Goal: Contribute content: Add original content to the website for others to see

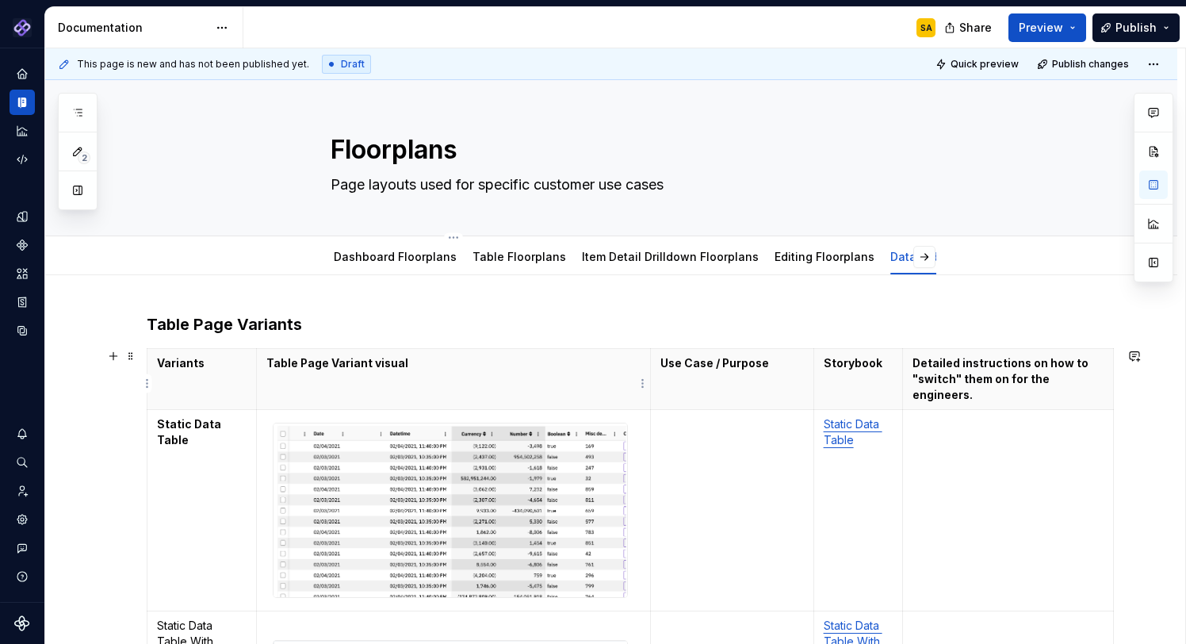
scroll to position [111, 0]
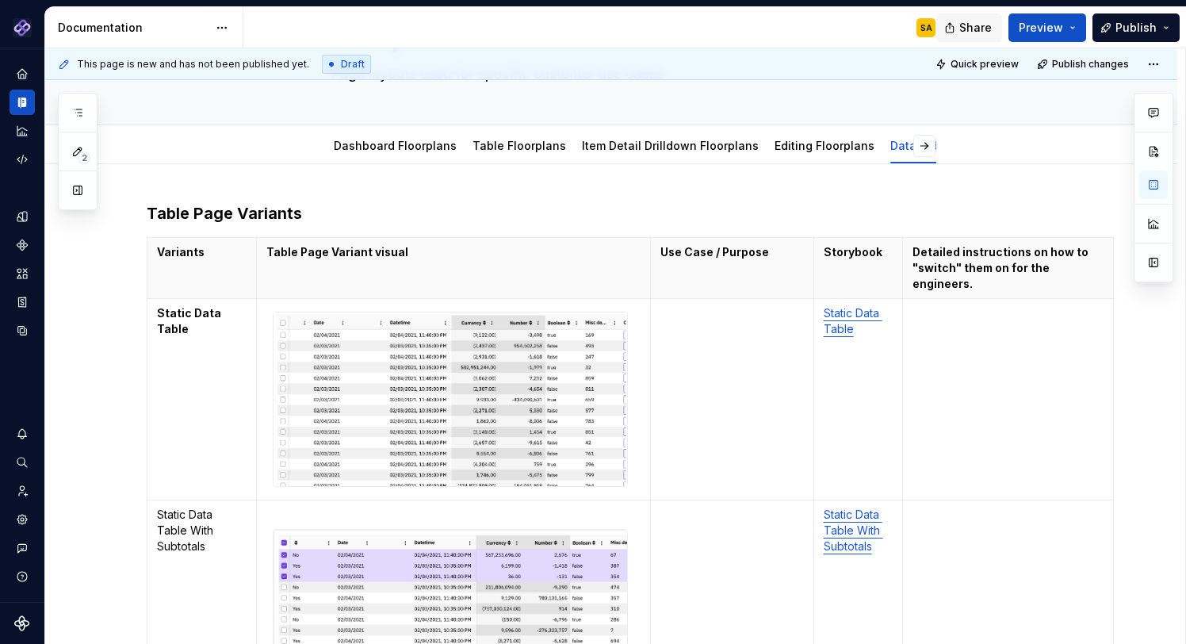
click at [977, 25] on span "Share" at bounding box center [975, 28] width 33 height 16
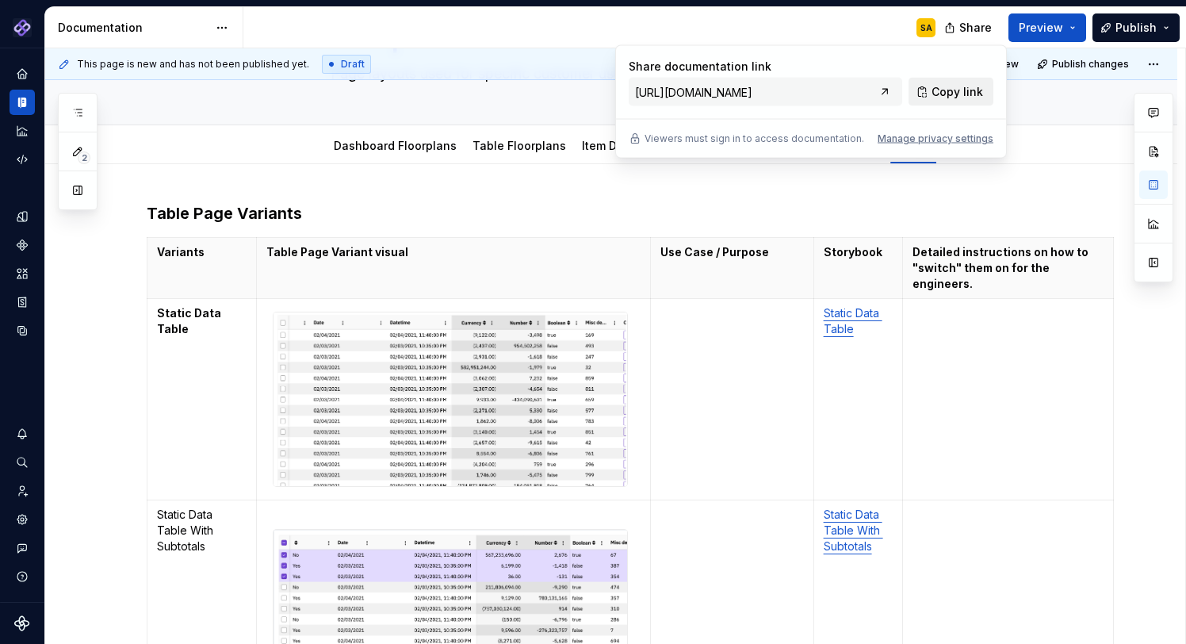
click at [945, 89] on span "Copy link" at bounding box center [958, 92] width 52 height 16
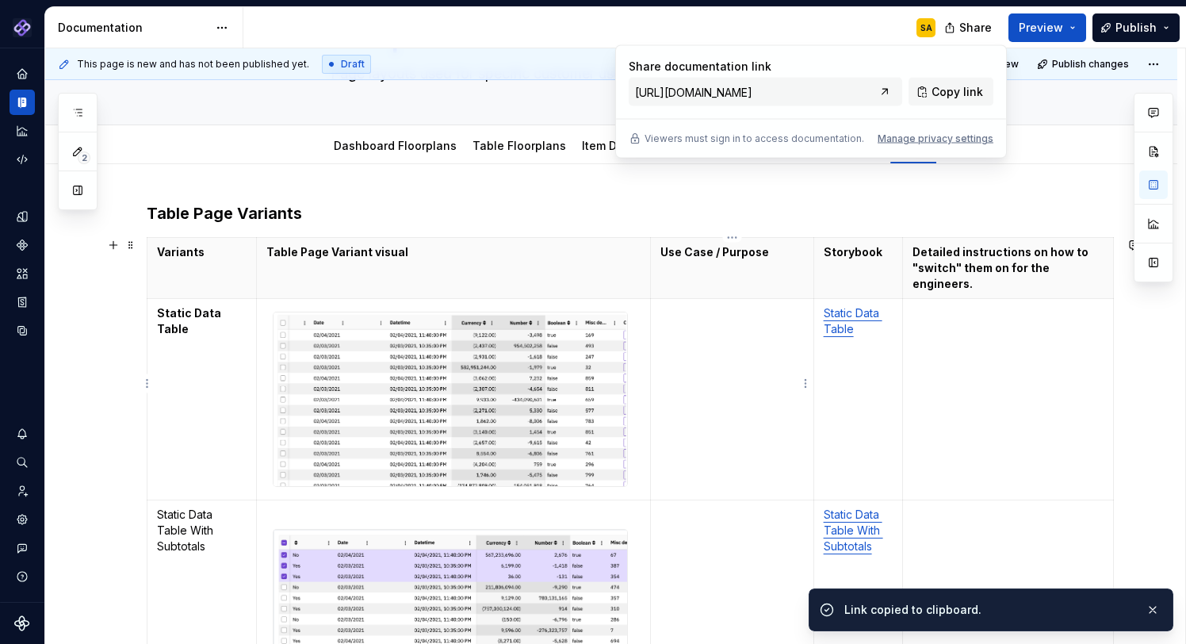
click at [731, 382] on td "To enrich screen reader interactions, please activate Accessibility in Grammarl…" at bounding box center [732, 399] width 163 height 201
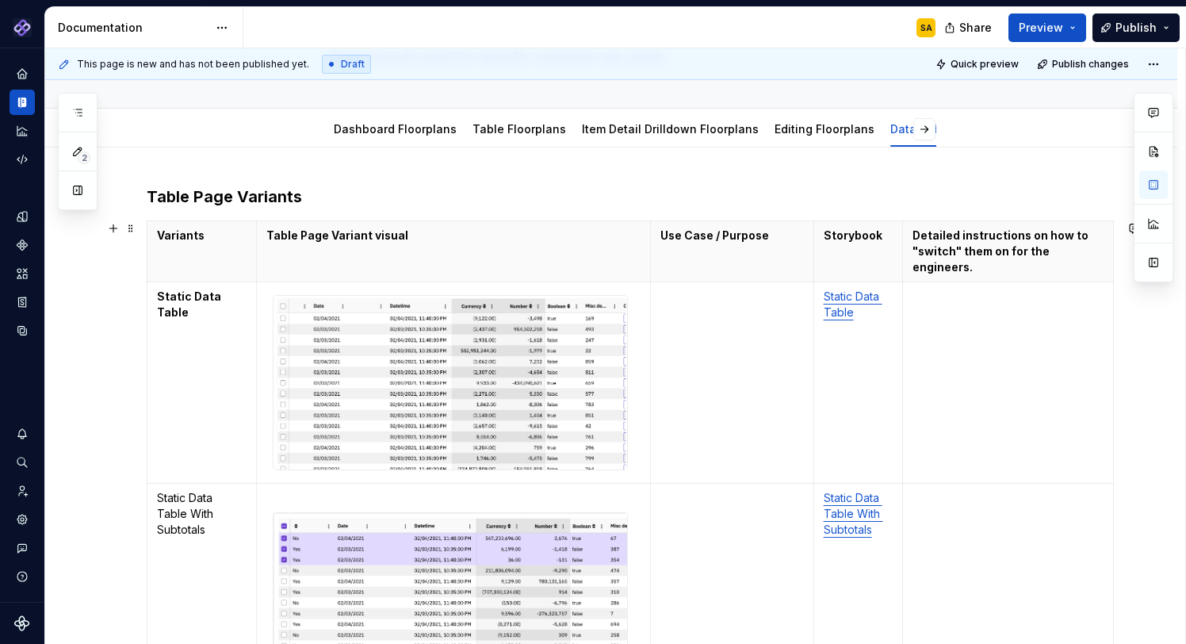
scroll to position [32, 0]
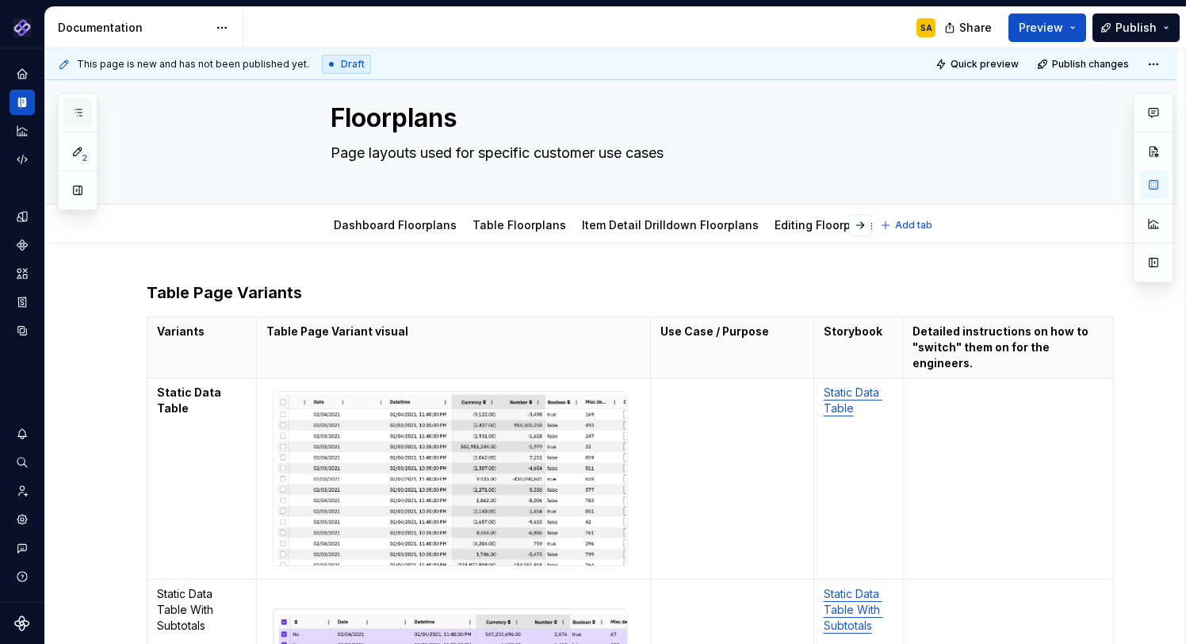
click at [76, 111] on icon "button" at bounding box center [77, 112] width 13 height 13
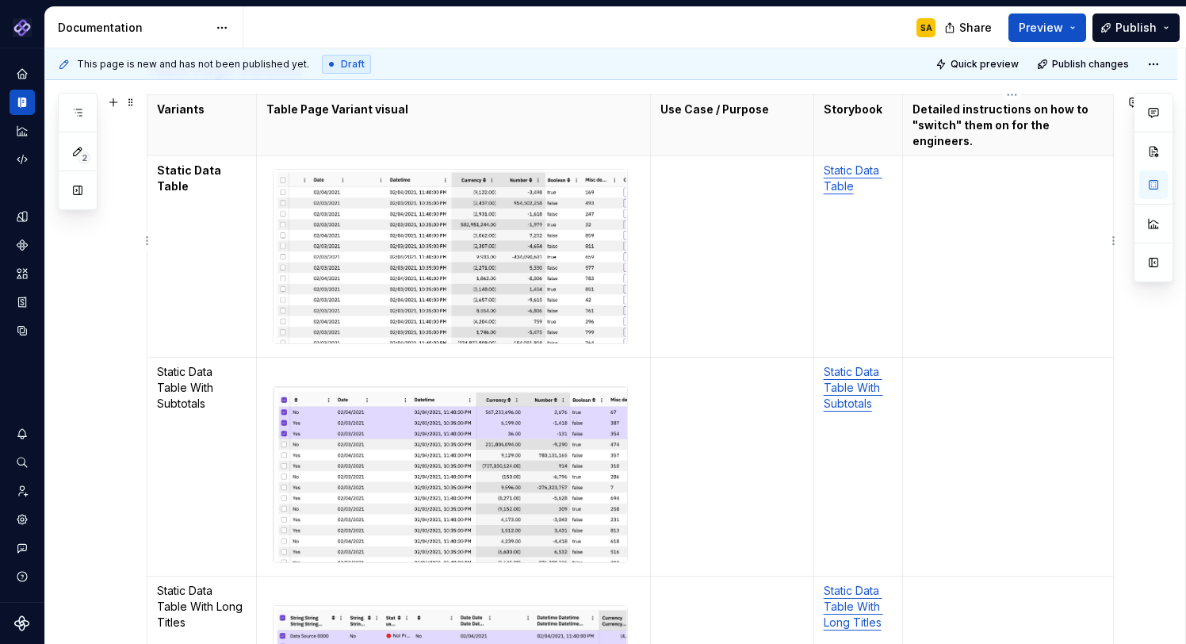
click at [932, 179] on td "To enrich screen reader interactions, please activate Accessibility in Grammarl…" at bounding box center [1008, 256] width 211 height 201
click at [681, 186] on td "To enrich screen reader interactions, please activate Accessibility in Grammarl…" at bounding box center [732, 256] width 163 height 201
click at [937, 166] on td "To enrich screen reader interactions, please activate Accessibility in Grammarl…" at bounding box center [1008, 256] width 211 height 201
click at [685, 164] on td "To enrich screen reader interactions, please activate Accessibility in Grammarl…" at bounding box center [732, 256] width 163 height 201
click at [996, 186] on td "To enrich screen reader interactions, please activate Accessibility in Grammarl…" at bounding box center [1008, 256] width 211 height 201
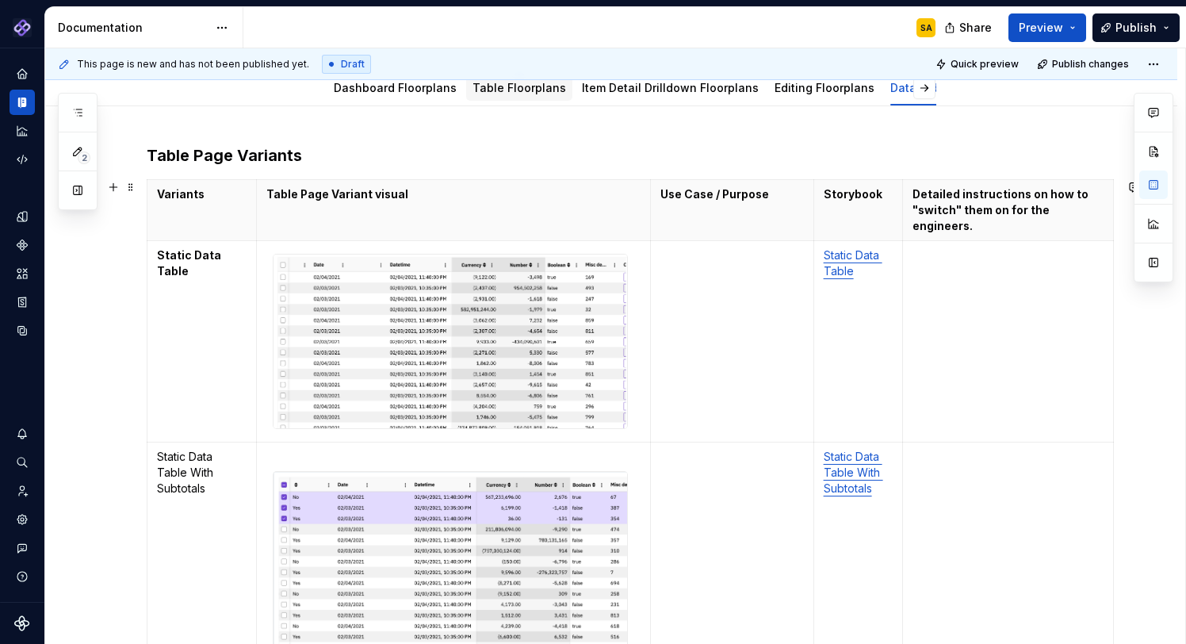
scroll to position [197, 0]
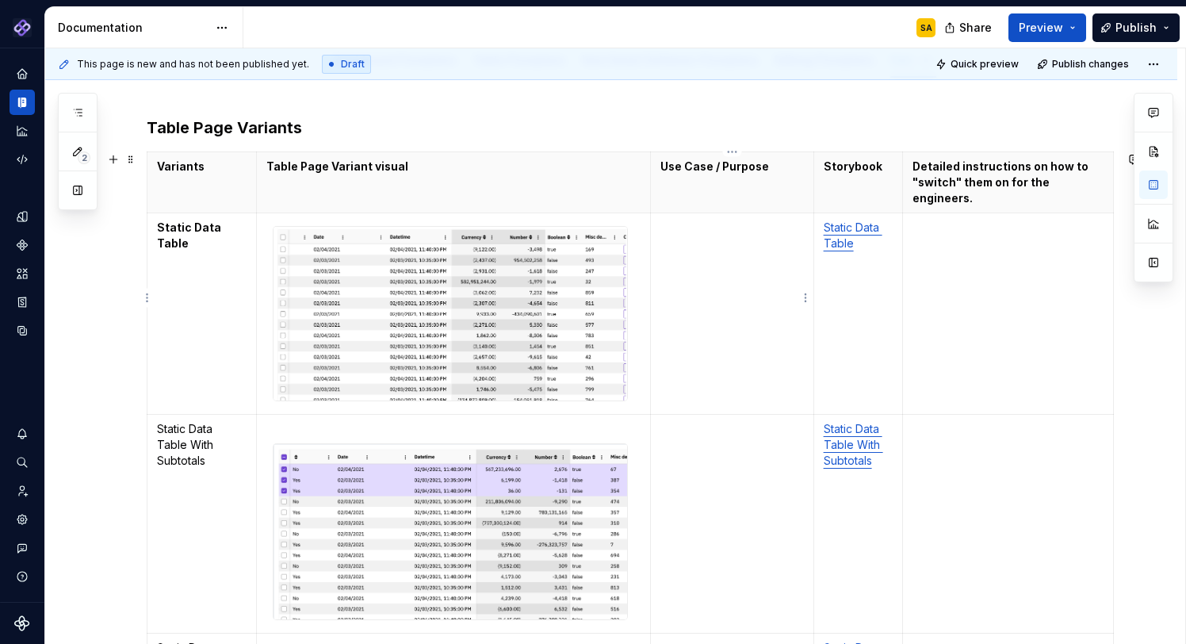
click at [705, 221] on td "To enrich screen reader interactions, please activate Accessibility in Grammarl…" at bounding box center [732, 313] width 163 height 201
click at [174, 222] on strong "Static Data Table" at bounding box center [190, 234] width 67 height 29
click at [182, 226] on strong "Static Data Table" at bounding box center [190, 234] width 67 height 29
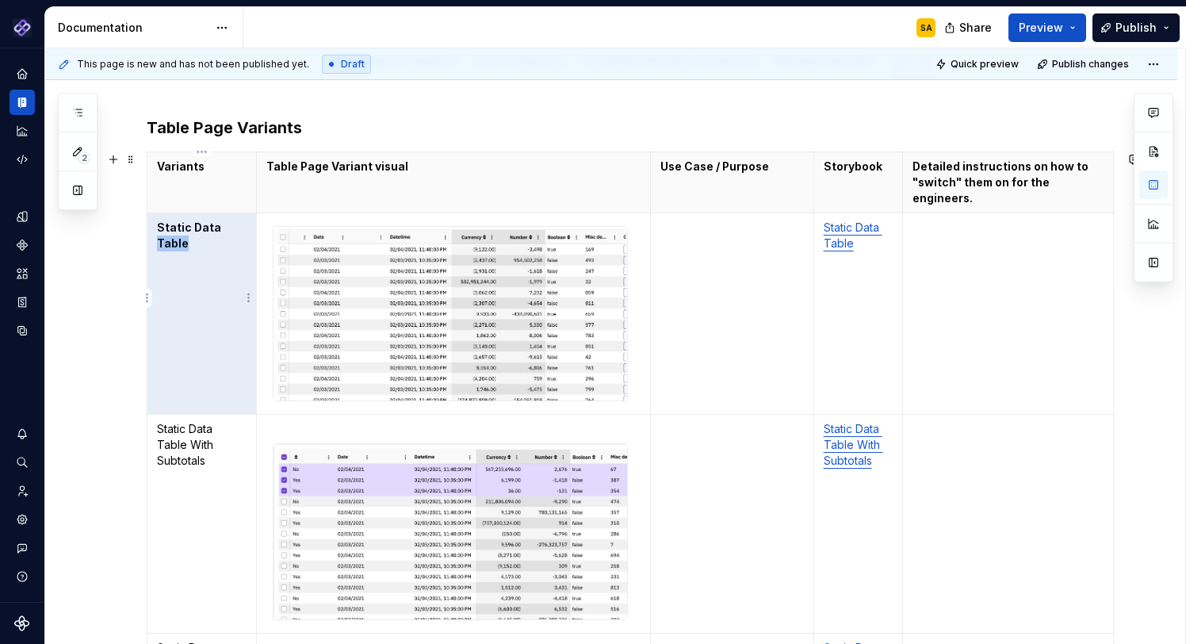
click at [182, 226] on strong "Static Data Table" at bounding box center [190, 234] width 67 height 29
drag, startPoint x: 212, startPoint y: 229, endPoint x: 744, endPoint y: 236, distance: 532.0
click at [212, 229] on td "Static Data Table" at bounding box center [201, 313] width 109 height 201
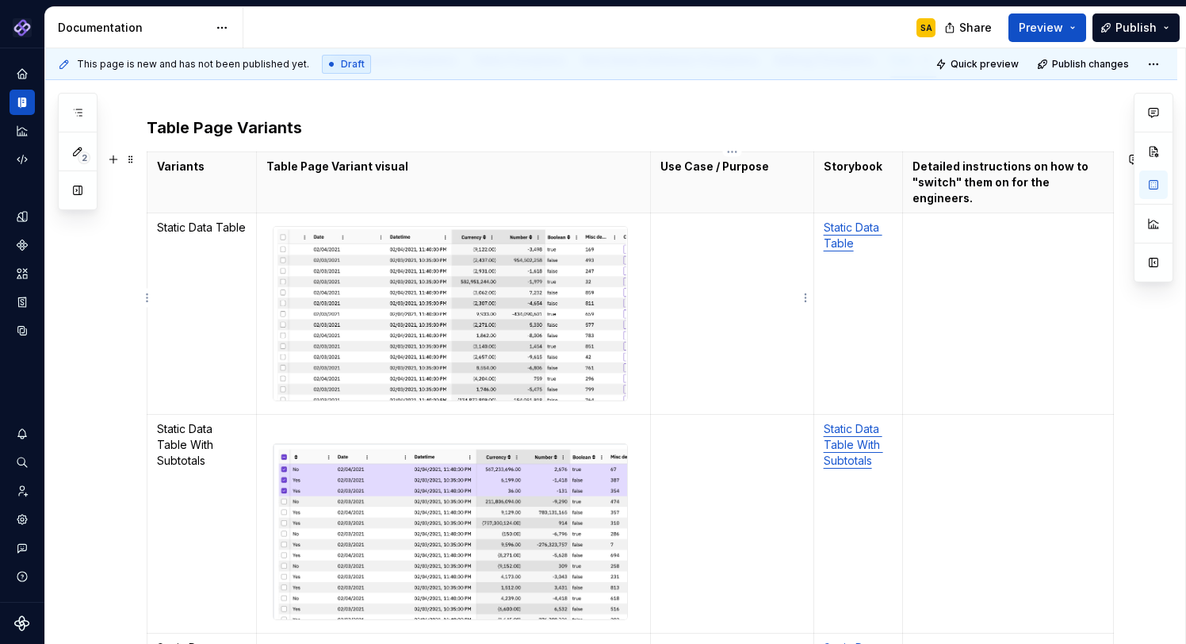
click at [740, 235] on td "To enrich screen reader interactions, please activate Accessibility in Grammarl…" at bounding box center [732, 313] width 163 height 201
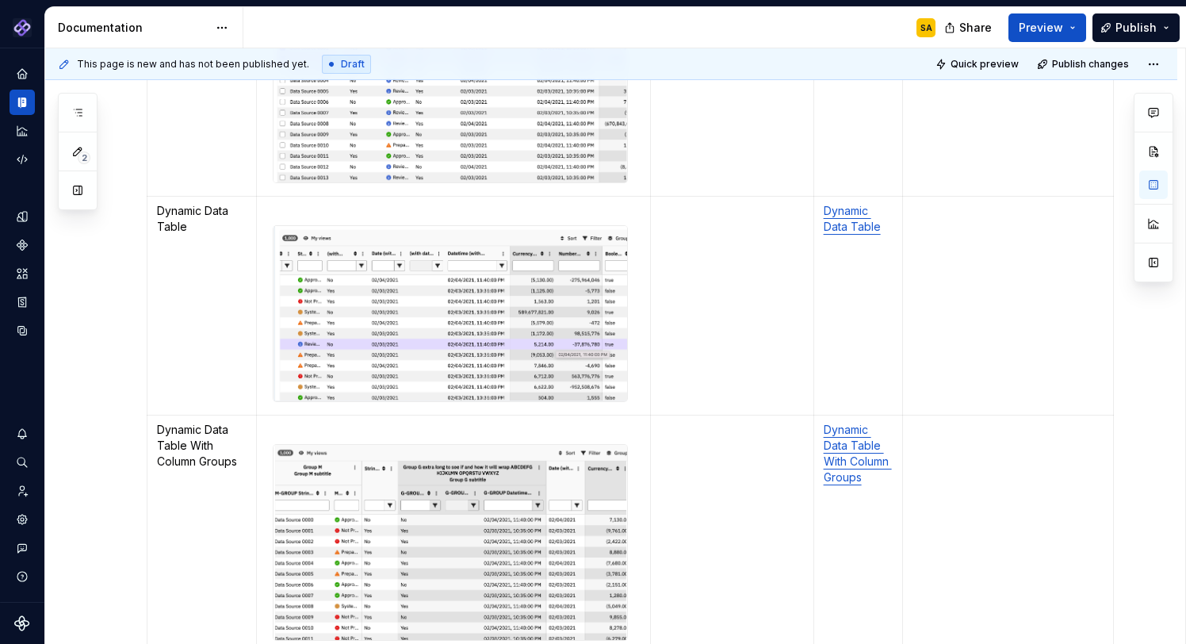
scroll to position [679, 0]
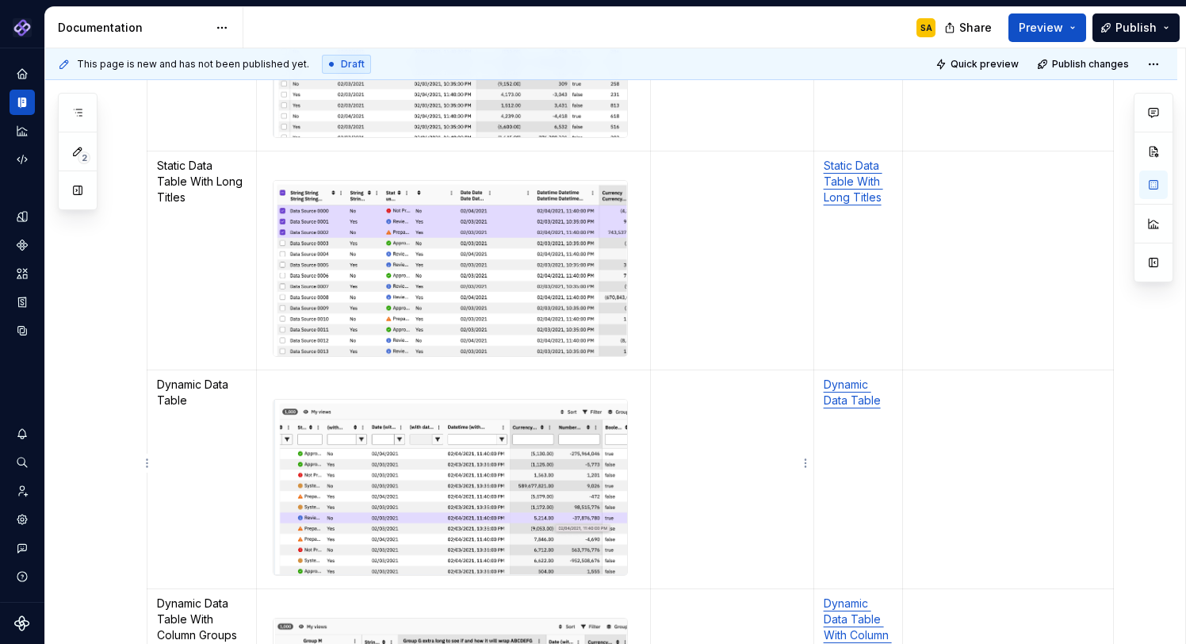
click at [672, 312] on td "To enrich screen reader interactions, please activate Accessibility in Grammarl…" at bounding box center [732, 260] width 163 height 218
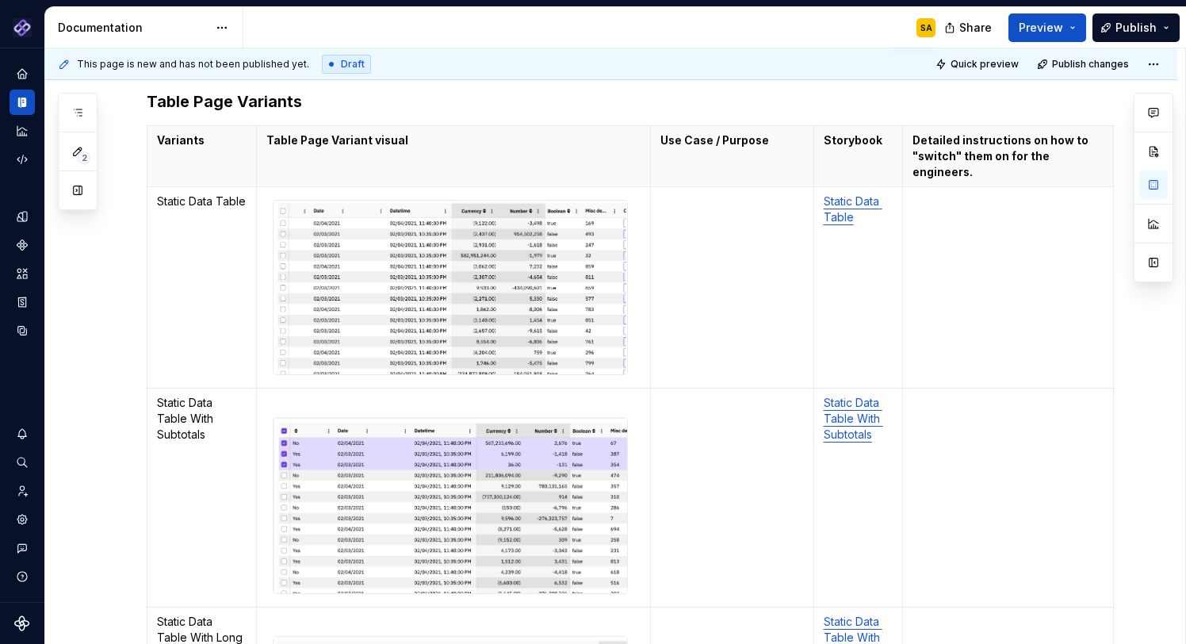
click at [695, 212] on td "To enrich screen reader interactions, please activate Accessibility in Grammarl…" at bounding box center [732, 287] width 163 height 201
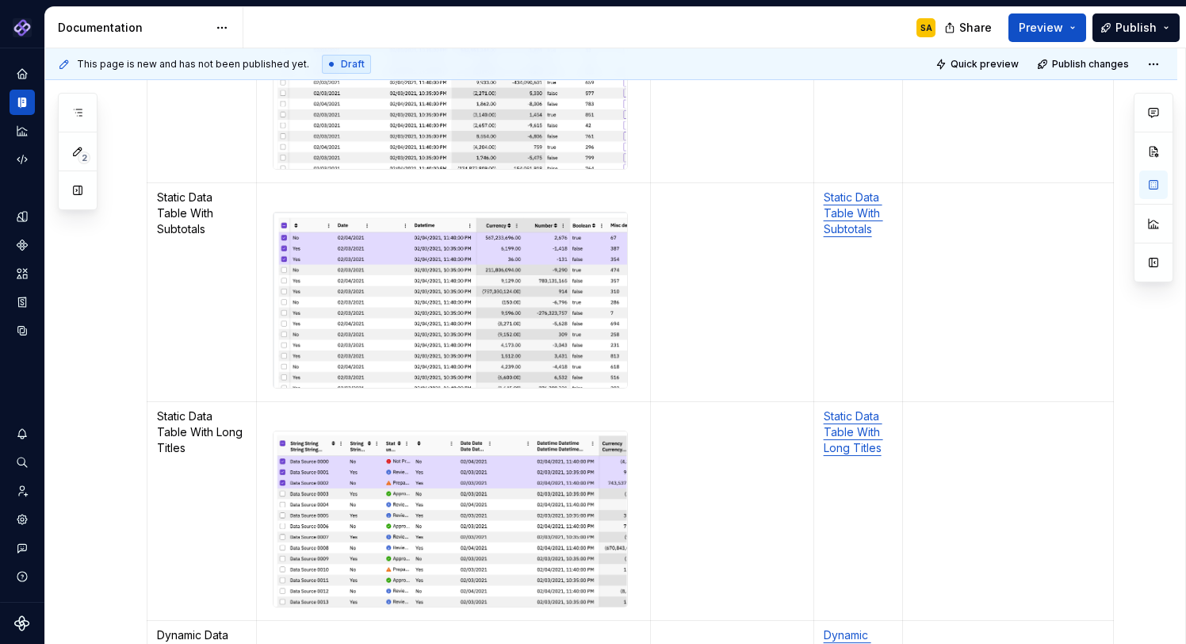
scroll to position [542, 0]
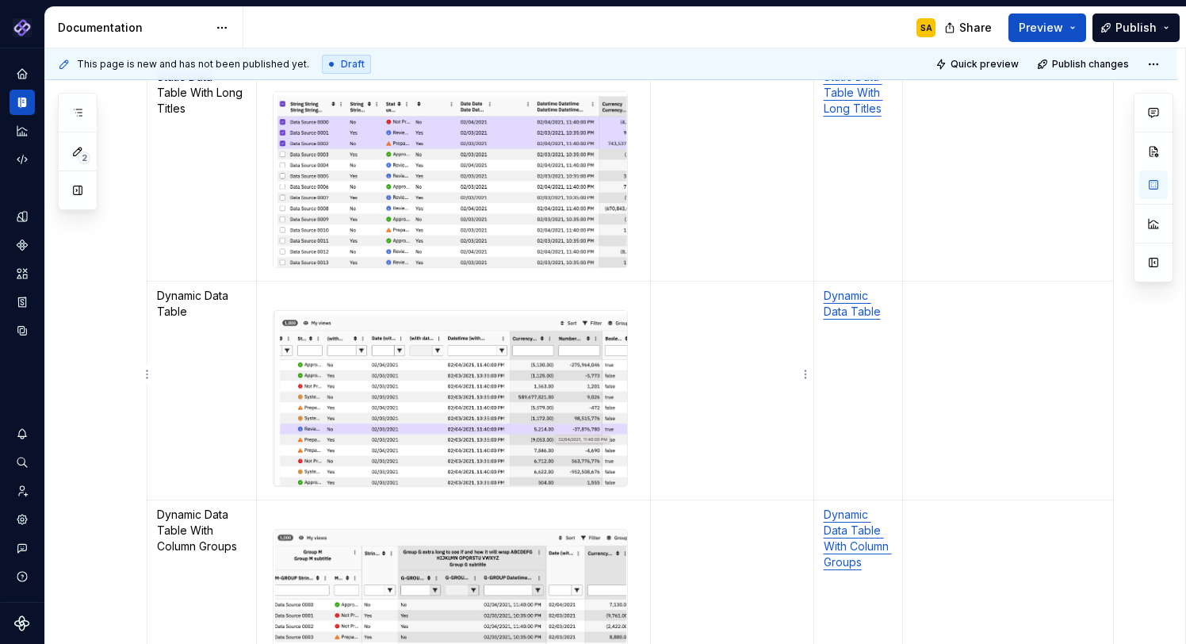
click at [691, 306] on td "To enrich screen reader interactions, please activate Accessibility in Grammarl…" at bounding box center [732, 390] width 163 height 219
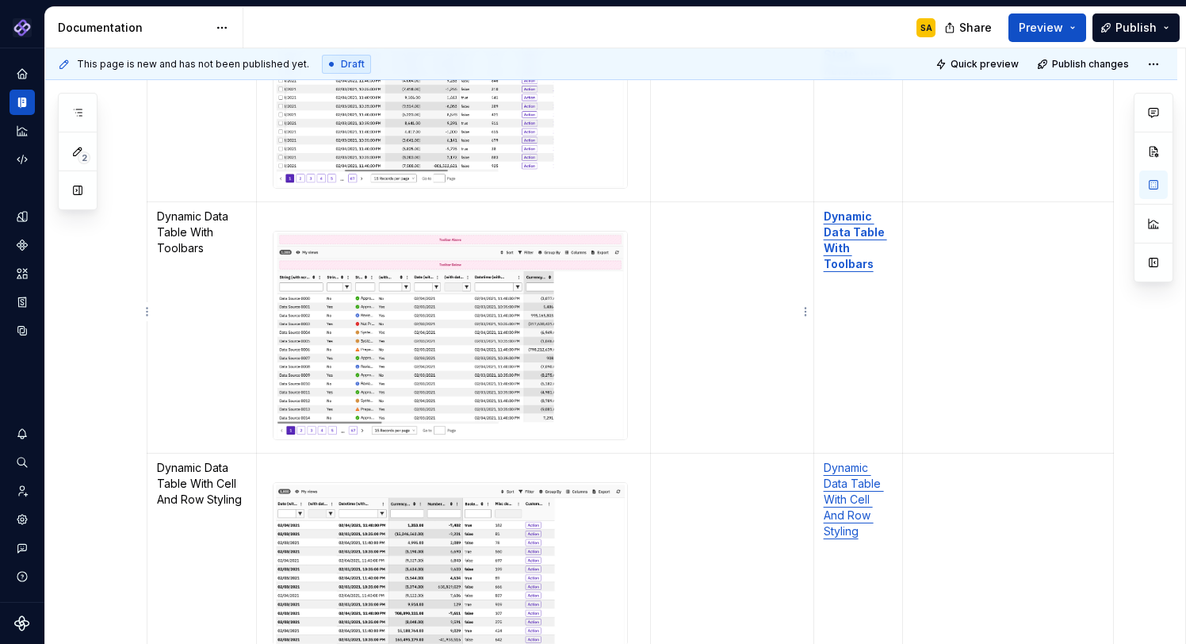
click at [676, 273] on td "To enrich screen reader interactions, please activate Accessibility in Grammarl…" at bounding box center [732, 327] width 163 height 251
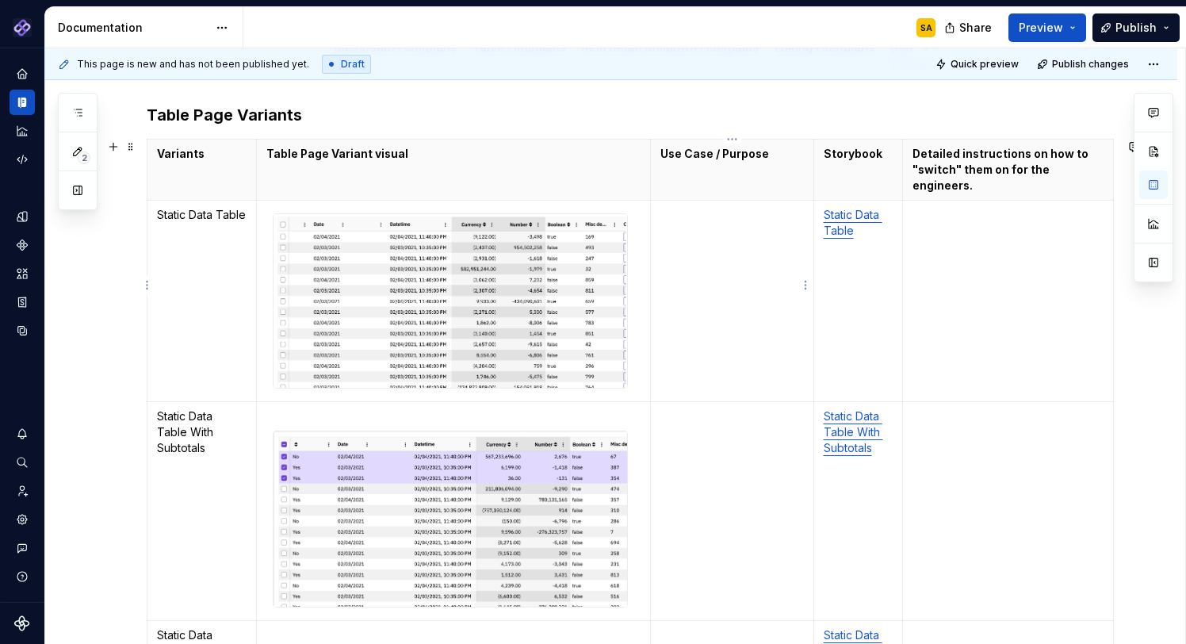
click at [679, 224] on td "To enrich screen reader interactions, please activate Accessibility in Grammarl…" at bounding box center [732, 301] width 163 height 201
click at [697, 212] on td "To enrich screen reader interactions, please activate Accessibility in Grammarl…" at bounding box center [732, 301] width 163 height 201
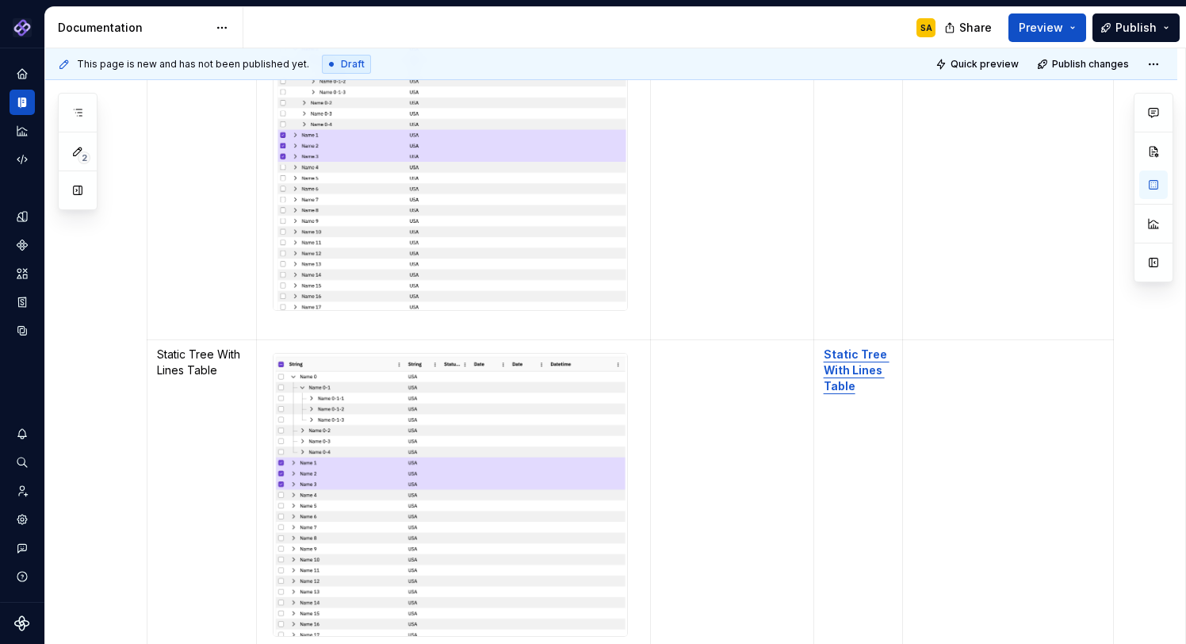
click at [694, 266] on td "To enrich screen reader interactions, please activate Accessibility in Grammarl…" at bounding box center [732, 167] width 163 height 345
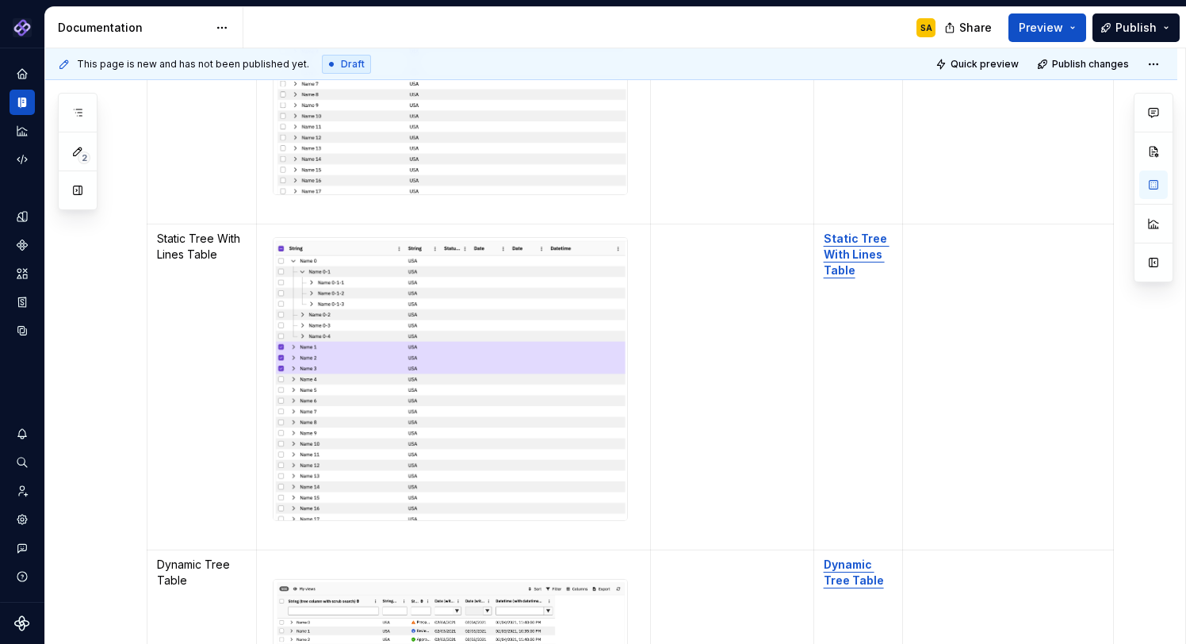
click at [686, 250] on td "To enrich screen reader interactions, please activate Accessibility in Grammarl…" at bounding box center [732, 387] width 163 height 326
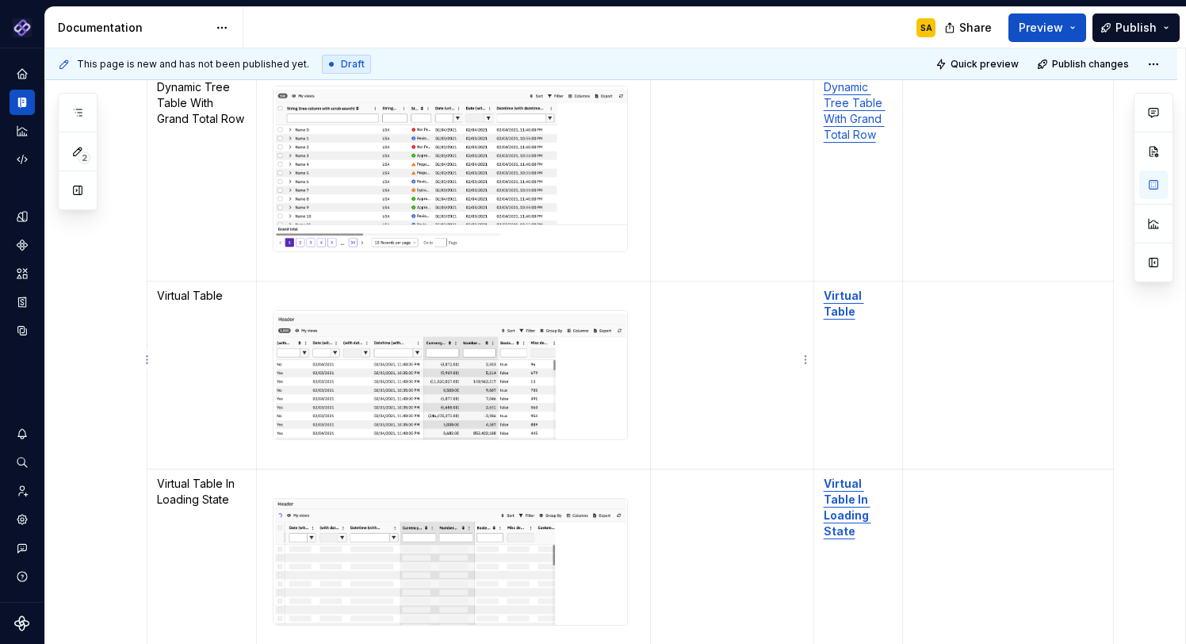
click at [698, 307] on td "To enrich screen reader interactions, please activate Accessibility in Grammarl…" at bounding box center [732, 375] width 163 height 188
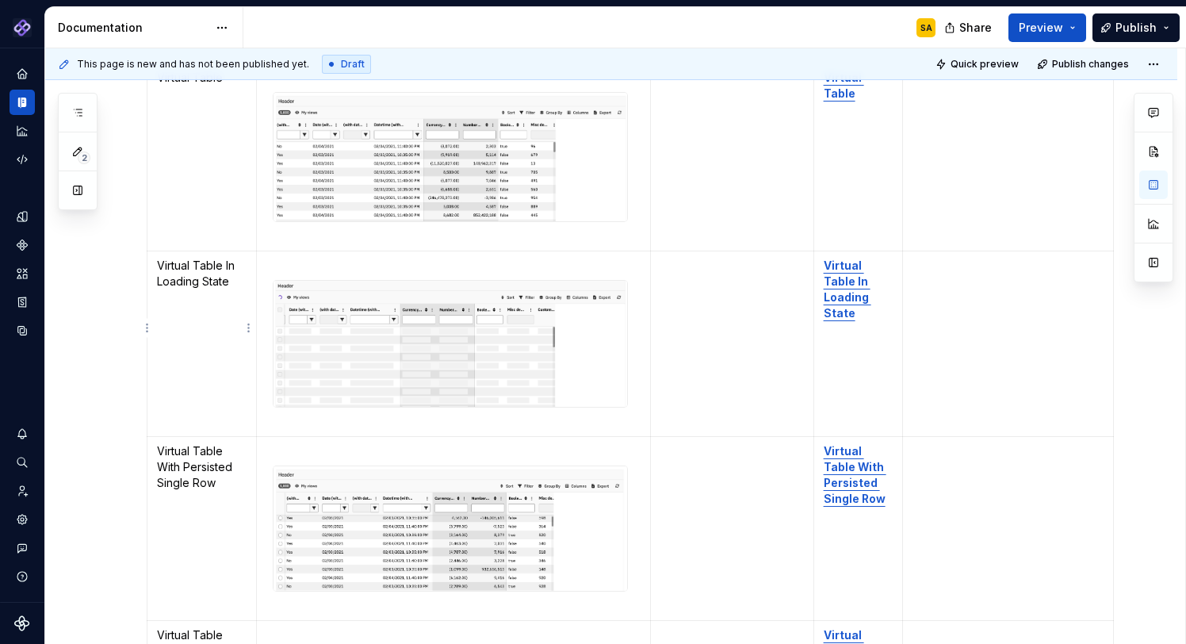
click at [198, 262] on p "Virtual Table In Loading State" at bounding box center [202, 274] width 90 height 32
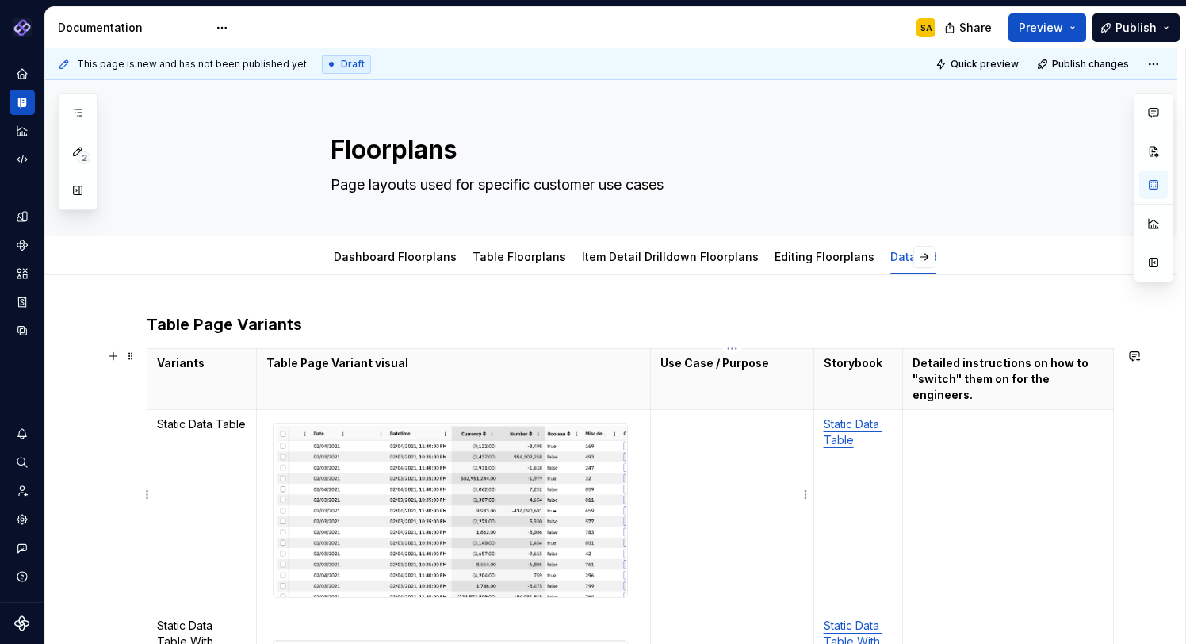
click at [690, 426] on td "To enrich screen reader interactions, please activate Accessibility in Grammarl…" at bounding box center [732, 510] width 163 height 201
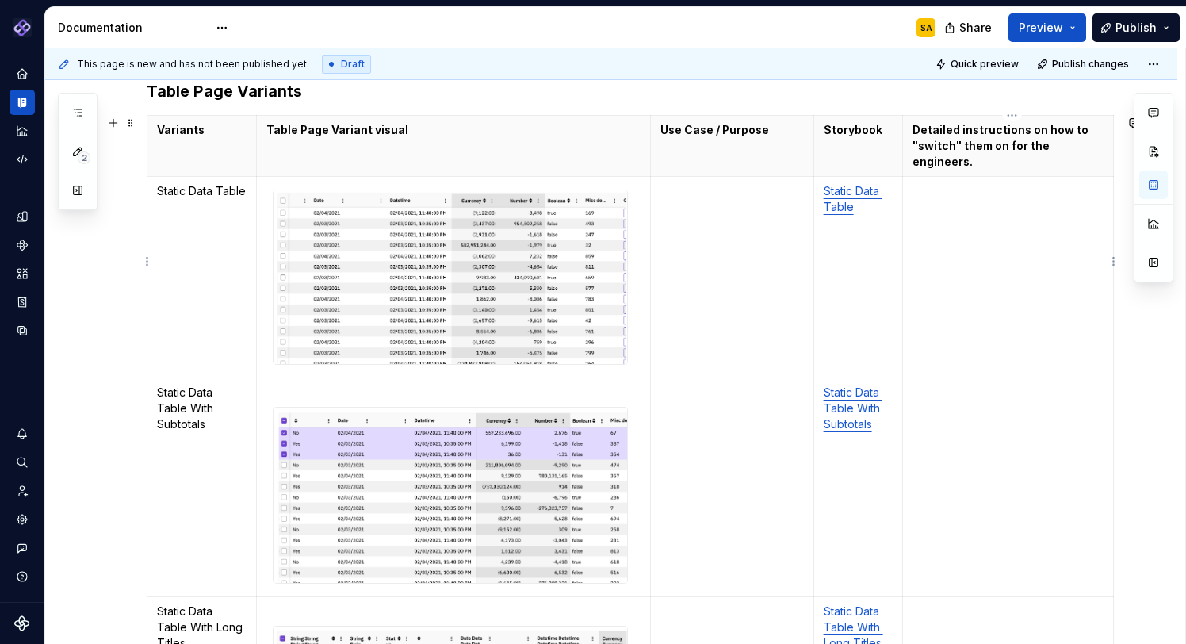
click at [959, 197] on td "To enrich screen reader interactions, please activate Accessibility in Grammarl…" at bounding box center [1008, 277] width 211 height 201
click at [680, 213] on td "To enrich screen reader interactions, please activate Accessibility in Grammarl…" at bounding box center [732, 277] width 163 height 201
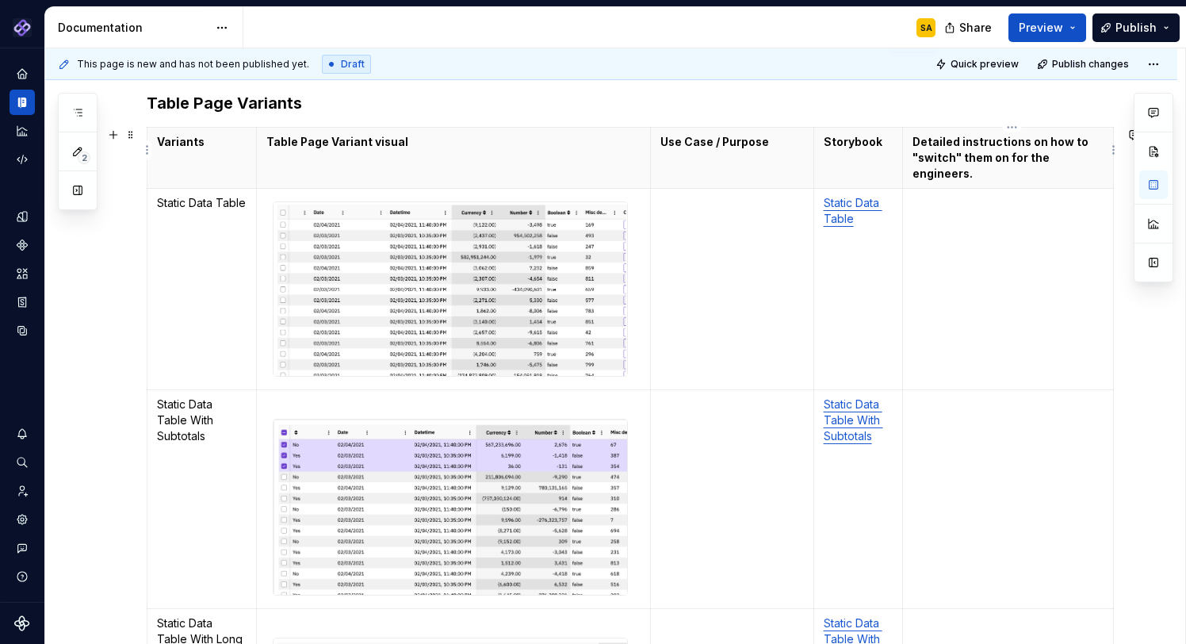
click at [945, 147] on p "Detailed instructions on how to "switch" them on for the engineers." at bounding box center [1008, 158] width 191 height 48
click at [977, 254] on td "To enrich screen reader interactions, please activate Accessibility in Grammarl…" at bounding box center [1008, 289] width 211 height 201
click at [718, 217] on td "To enrich screen reader interactions, please activate Accessibility in Grammarl…" at bounding box center [732, 289] width 163 height 201
click at [939, 232] on td "To enrich screen reader interactions, please activate Accessibility in Grammarl…" at bounding box center [1008, 289] width 211 height 201
click at [709, 417] on td "To enrich screen reader interactions, please activate Accessibility in Grammarl…" at bounding box center [732, 499] width 163 height 220
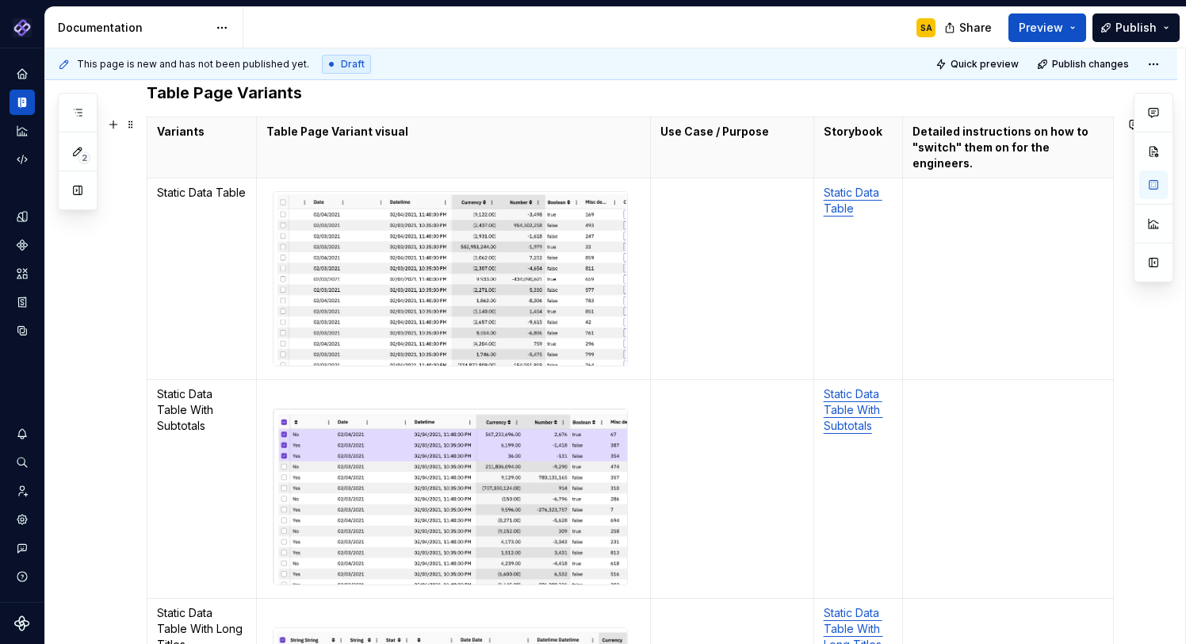
scroll to position [220, 0]
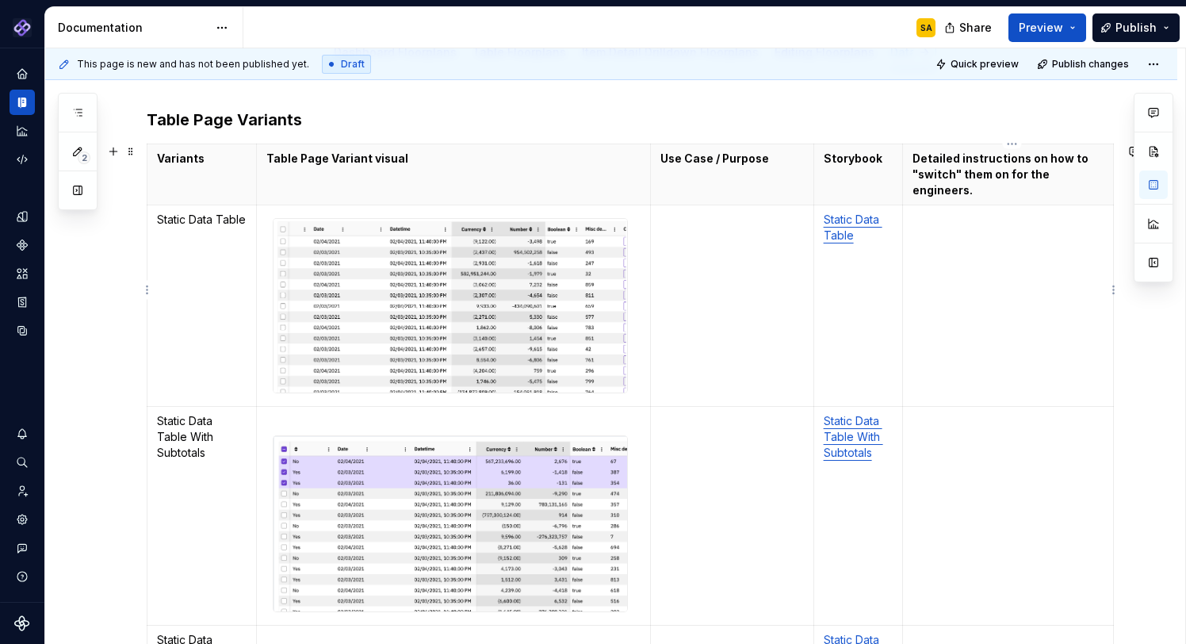
click at [1027, 212] on p "To enrich screen reader interactions, please activate Accessibility in Grammarl…" at bounding box center [1008, 220] width 191 height 16
click at [698, 218] on td "To enrich screen reader interactions, please activate Accessibility in Grammarl…" at bounding box center [732, 305] width 163 height 201
click at [684, 220] on td "To enrich screen reader interactions, please activate Accessibility in Grammarl…" at bounding box center [732, 305] width 163 height 201
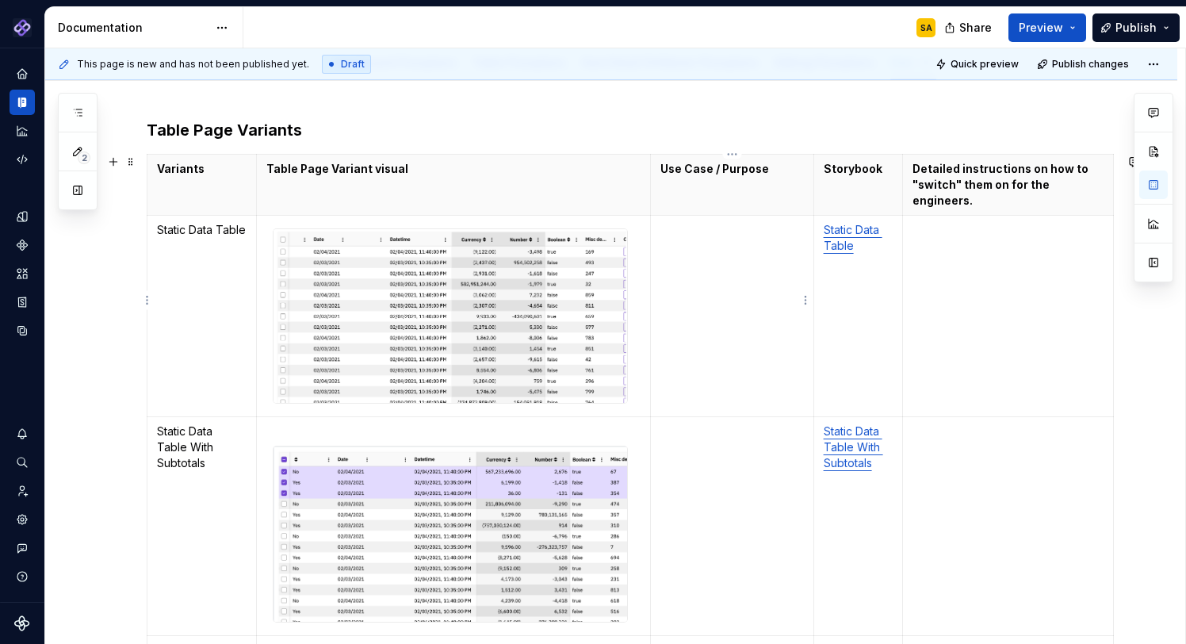
click at [707, 286] on td "To enrich screen reader interactions, please activate Accessibility in Grammarl…" at bounding box center [732, 316] width 163 height 201
click at [971, 21] on span "Share" at bounding box center [975, 28] width 33 height 16
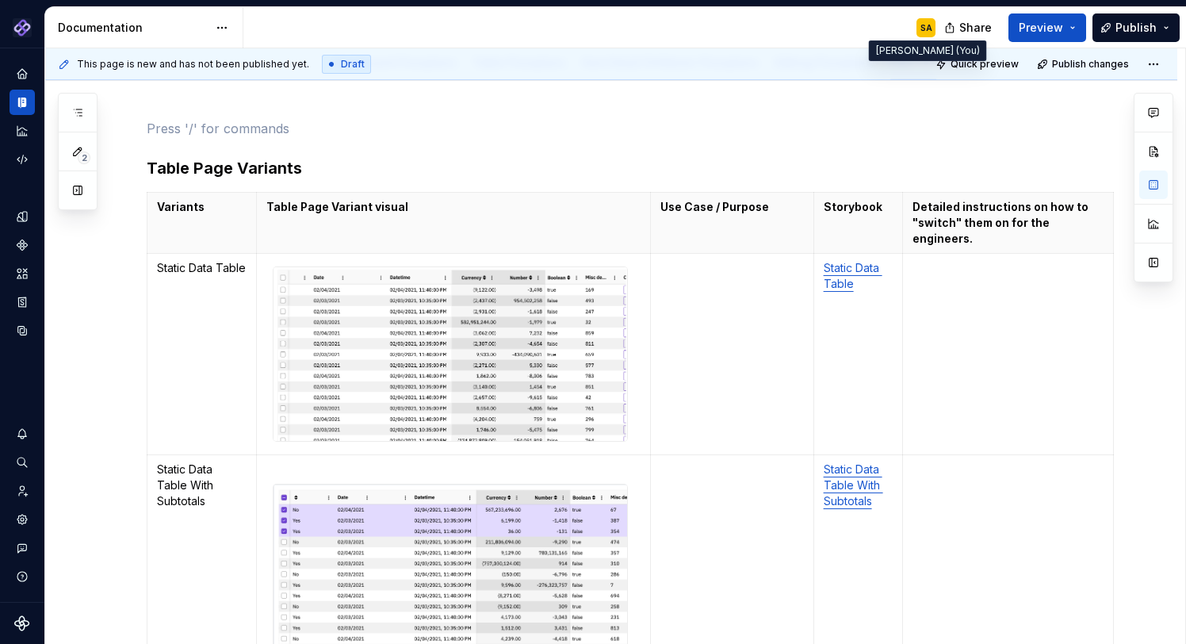
click at [925, 29] on div "SA" at bounding box center [926, 27] width 12 height 13
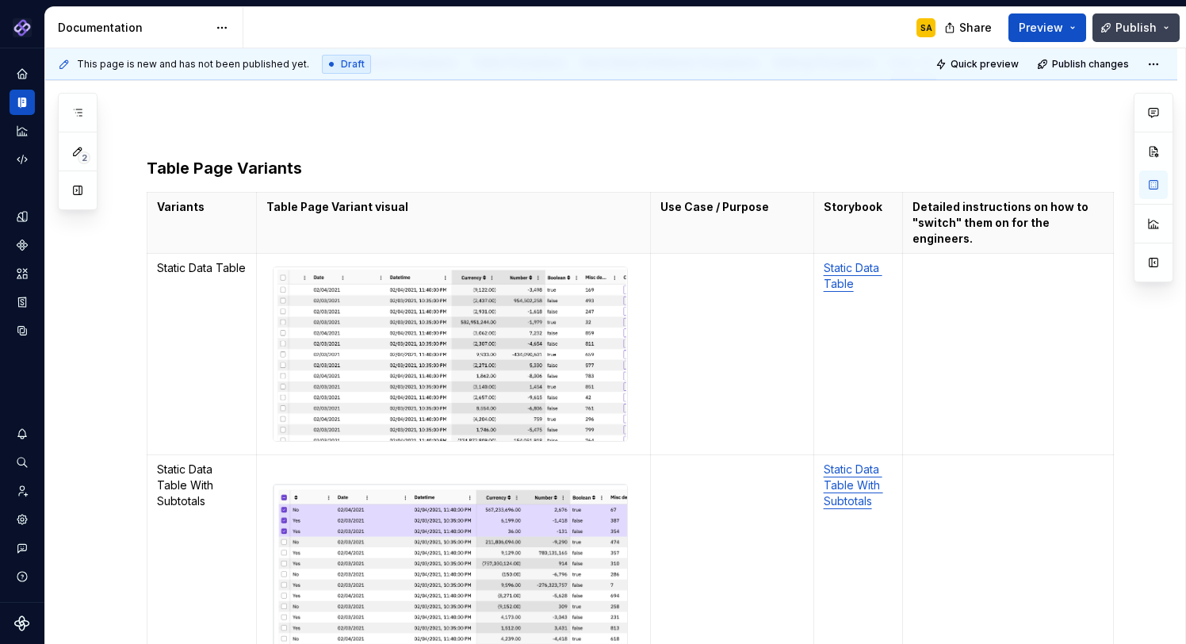
click at [1113, 22] on button "Publish" at bounding box center [1136, 27] width 87 height 29
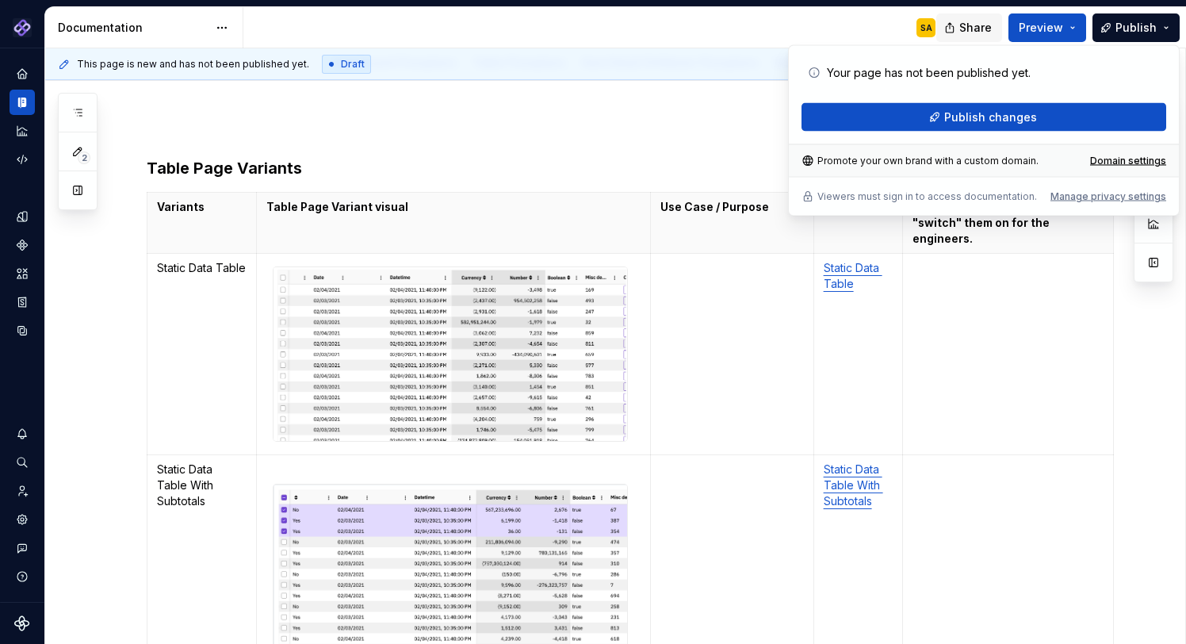
click at [989, 29] on span "Share" at bounding box center [975, 28] width 33 height 16
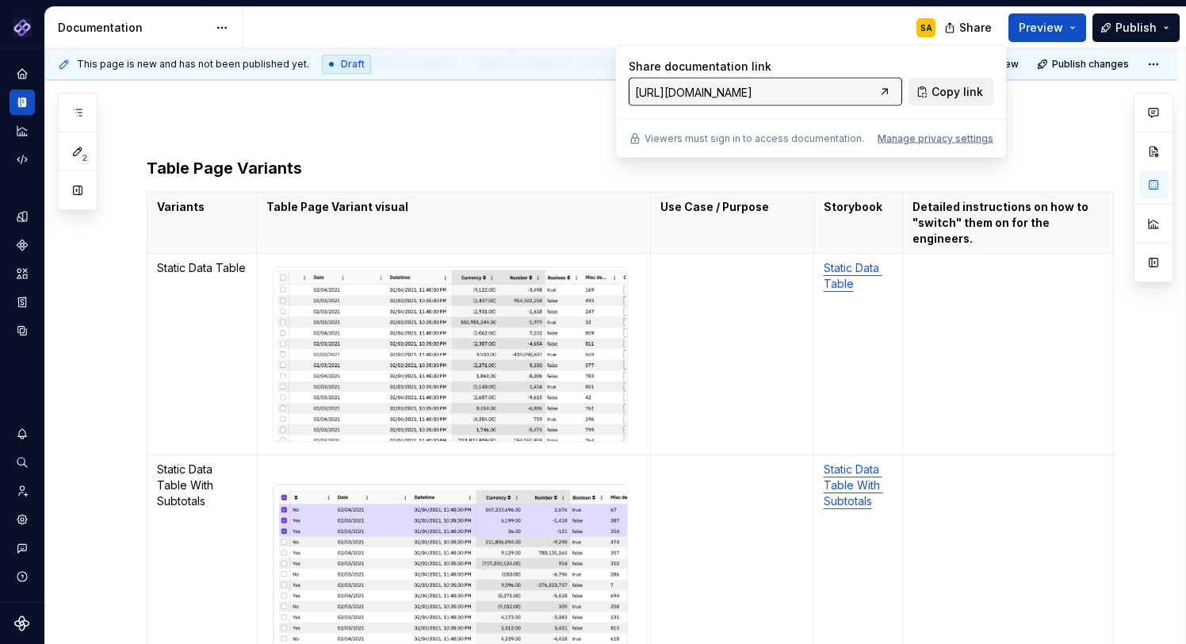
click at [948, 92] on span "Copy link" at bounding box center [958, 92] width 52 height 16
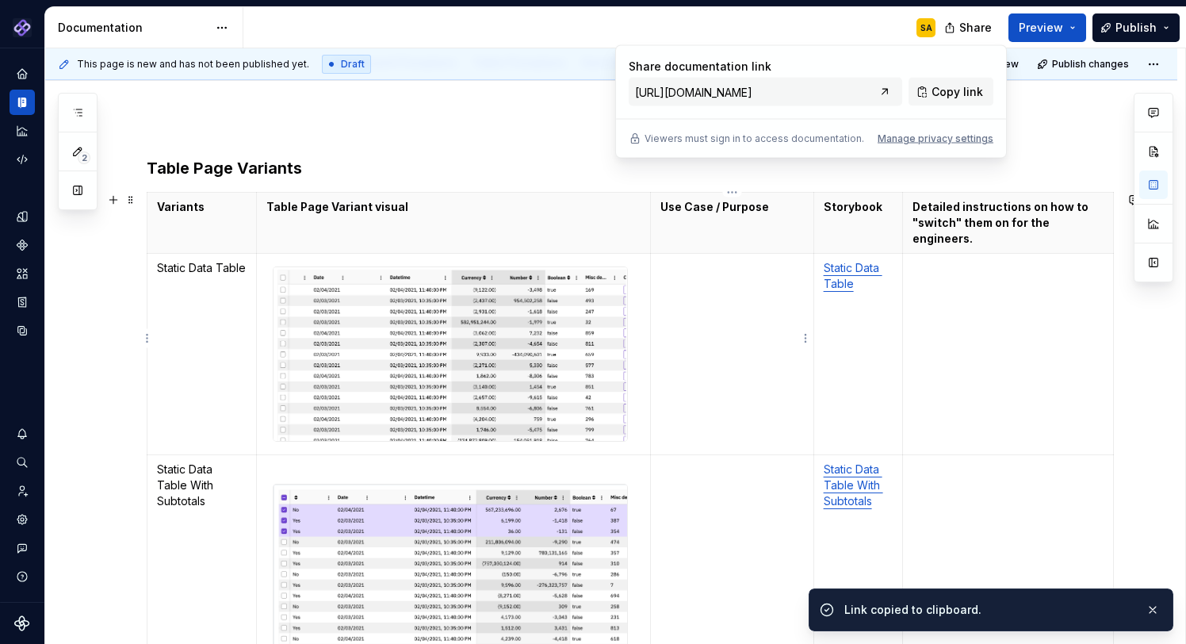
click at [699, 272] on td "To enrich screen reader interactions, please activate Accessibility in Grammarl…" at bounding box center [732, 354] width 163 height 201
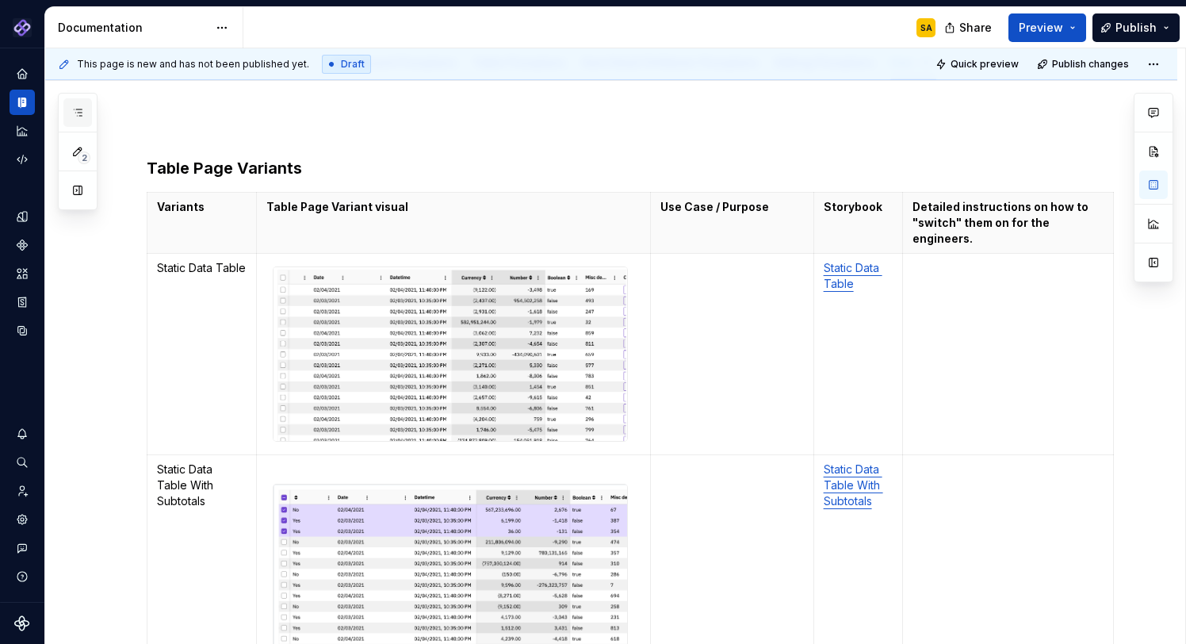
click at [80, 104] on button "button" at bounding box center [77, 112] width 29 height 29
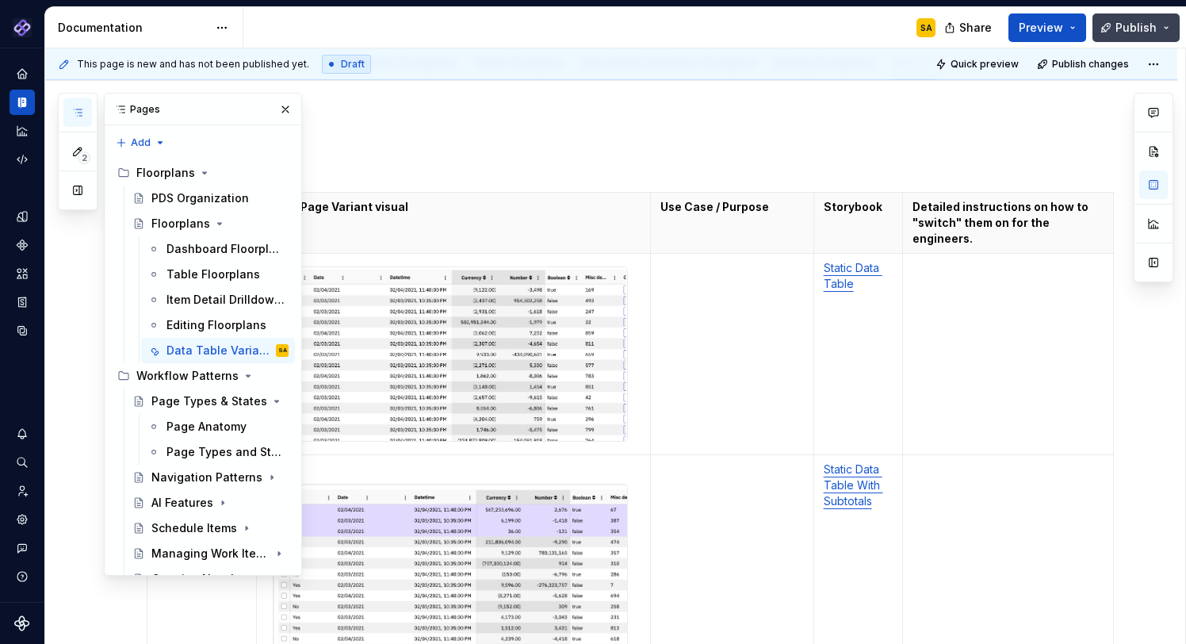
click at [1134, 50] on div "This page is new and has not been published yet. Draft Quick preview Publish ch…" at bounding box center [611, 64] width 1132 height 32
click at [1134, 25] on span "Publish" at bounding box center [1135, 28] width 41 height 16
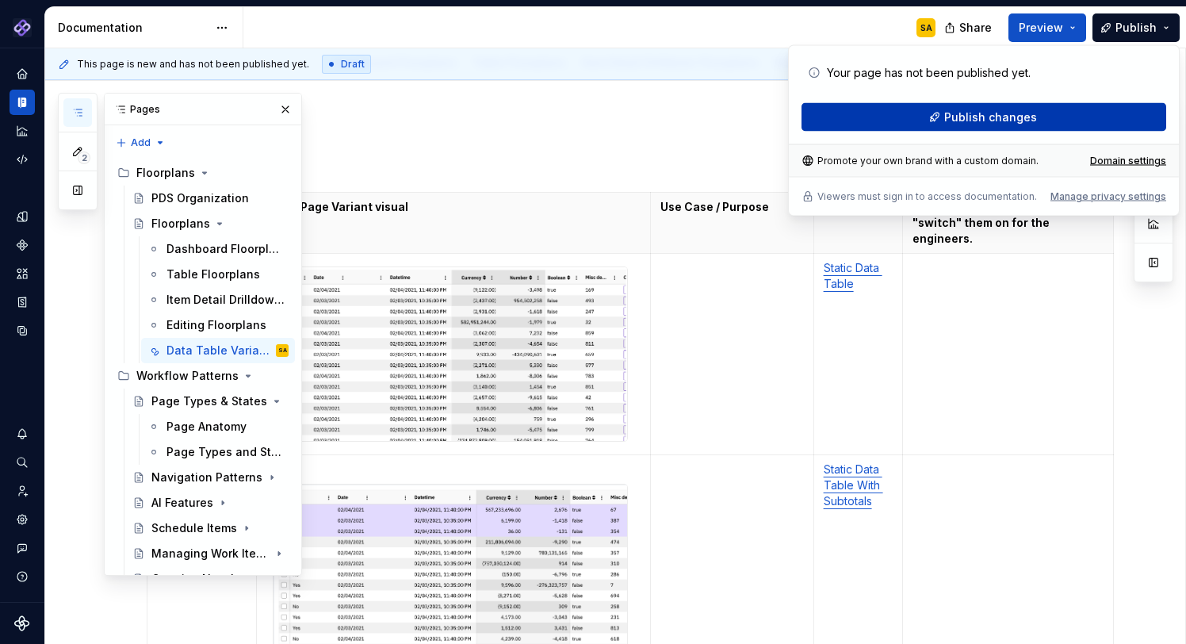
click at [1014, 121] on span "Publish changes" at bounding box center [990, 117] width 93 height 16
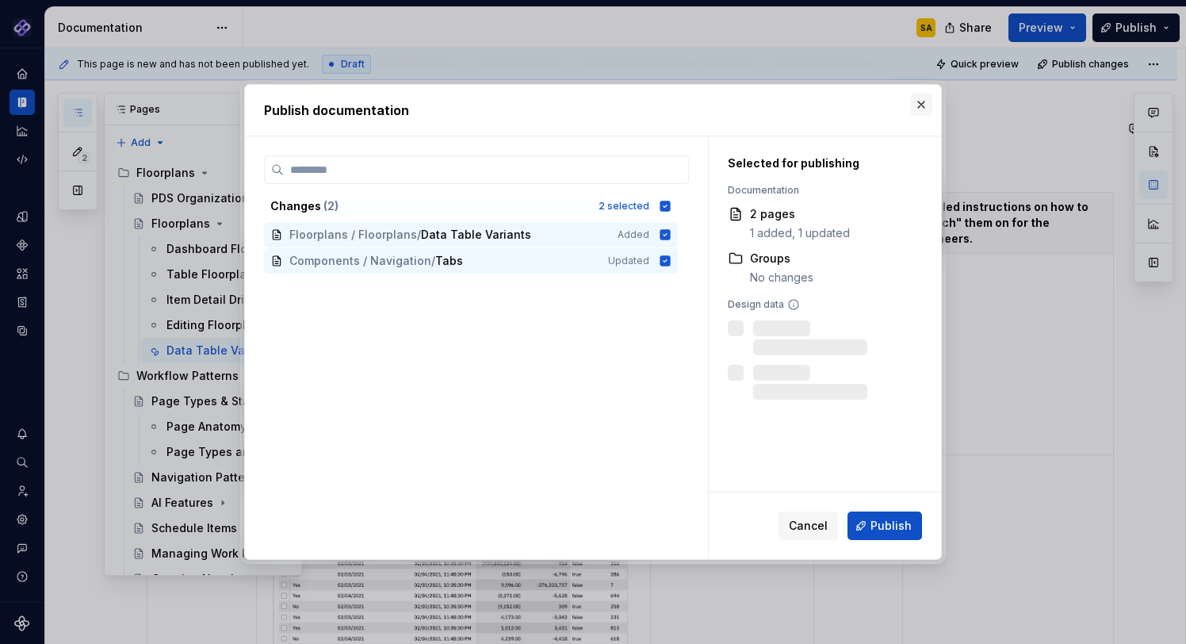
click at [926, 100] on button "button" at bounding box center [921, 105] width 22 height 22
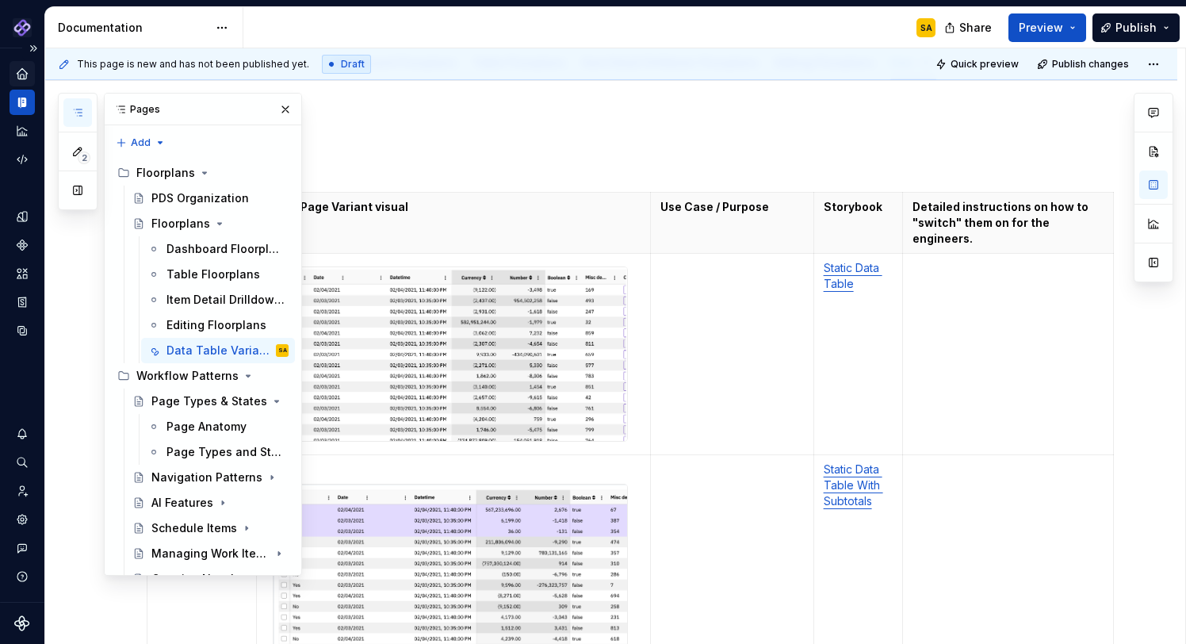
click at [25, 67] on icon "Home" at bounding box center [22, 74] width 14 height 14
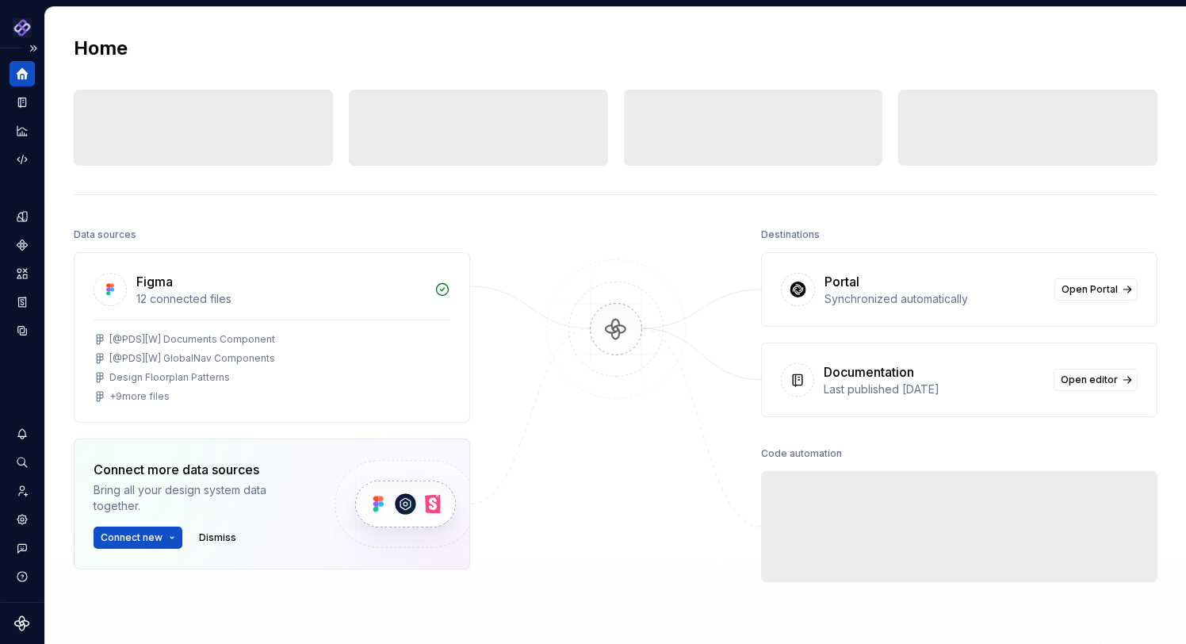
click at [21, 71] on icon "Home" at bounding box center [23, 74] width 12 height 12
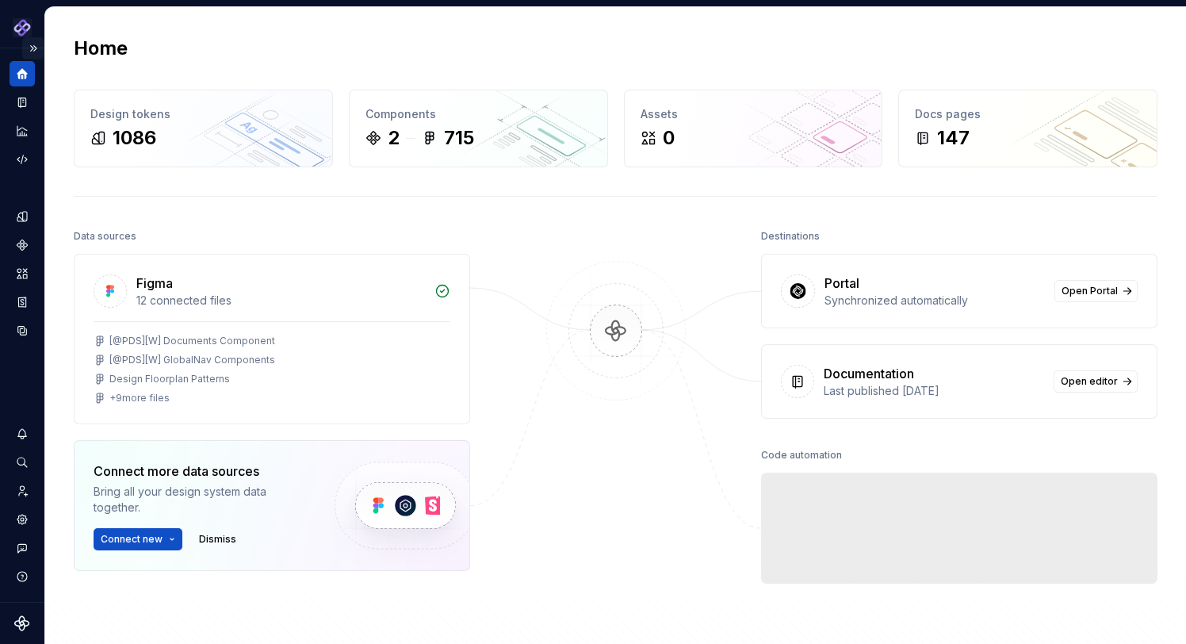
click at [33, 46] on button "Expand sidebar" at bounding box center [33, 48] width 22 height 22
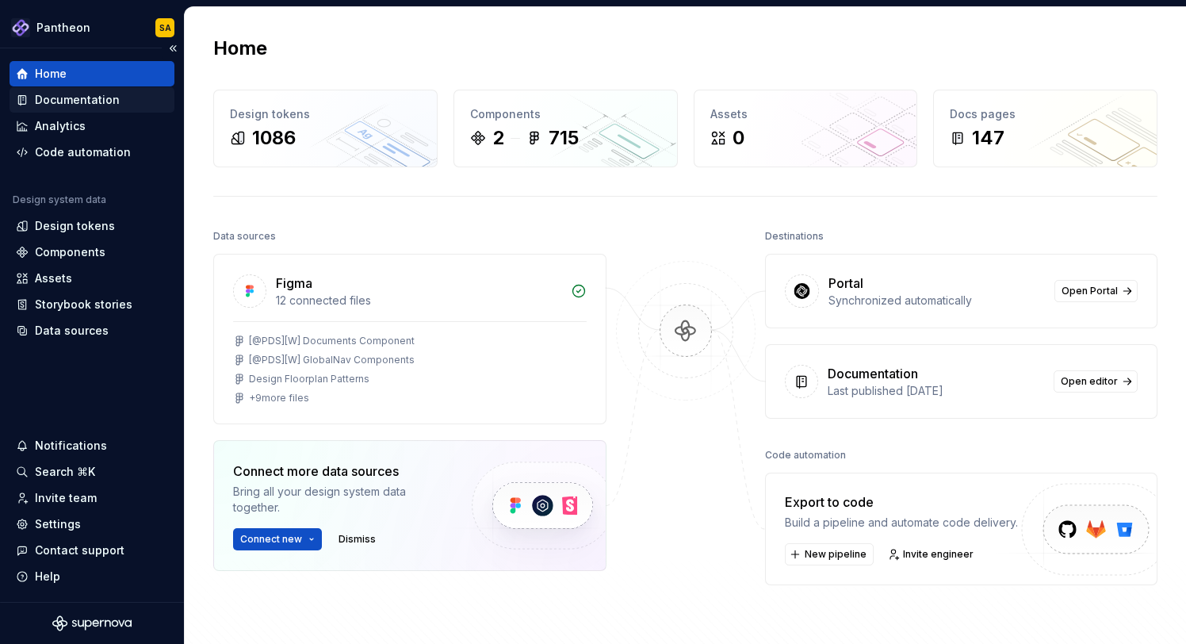
click at [69, 98] on div "Documentation" at bounding box center [77, 100] width 85 height 16
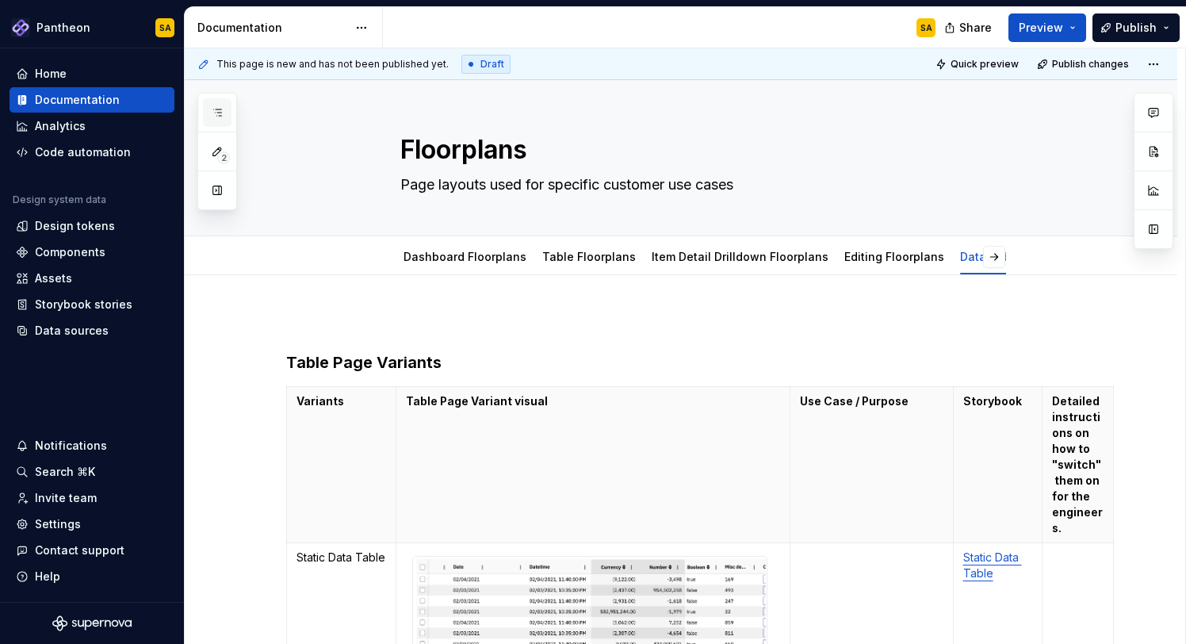
click at [224, 102] on button "button" at bounding box center [217, 112] width 29 height 29
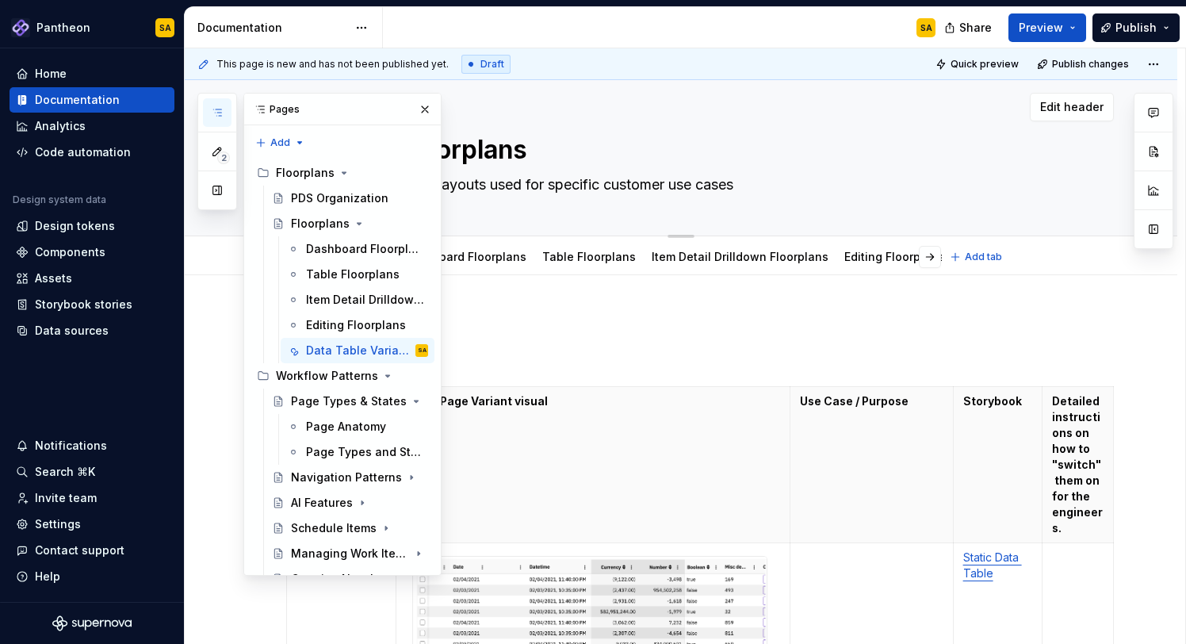
click at [777, 104] on div "Edit header" at bounding box center [649, 107] width 929 height 29
click at [426, 107] on button "button" at bounding box center [425, 109] width 22 height 22
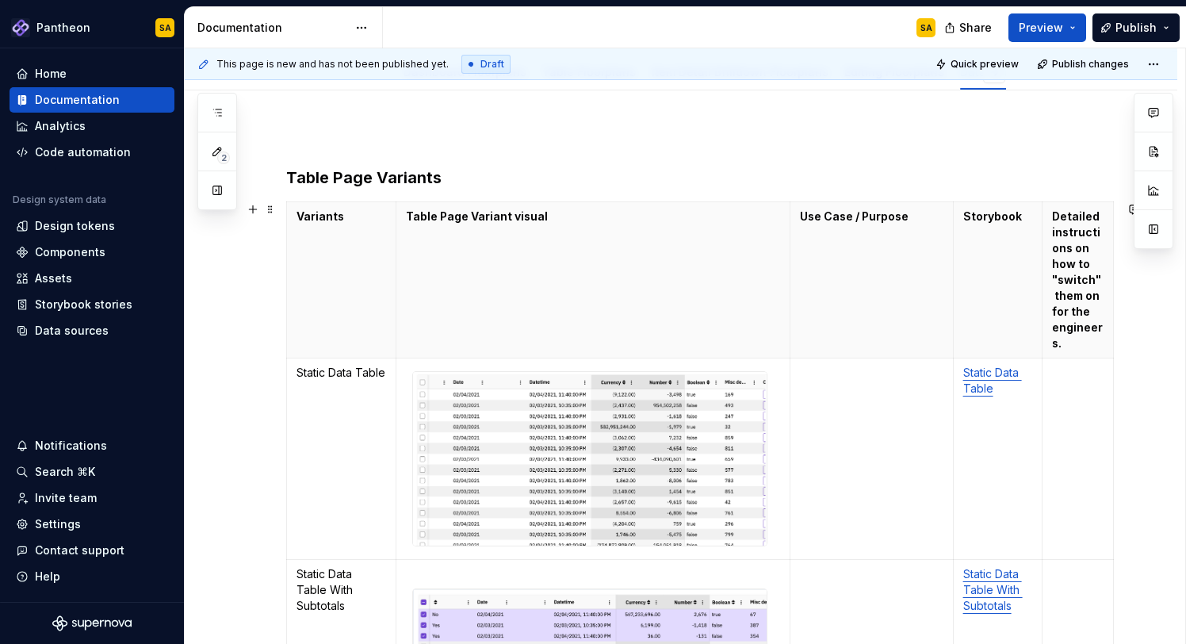
scroll to position [211, 0]
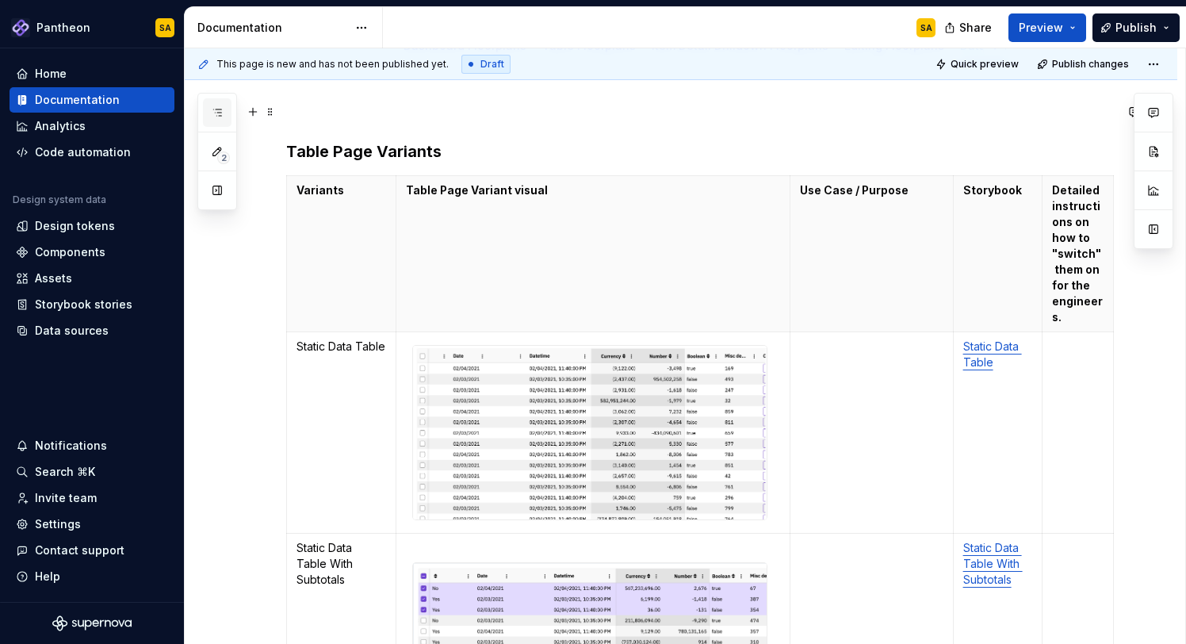
click at [216, 111] on icon "button" at bounding box center [217, 112] width 13 height 13
click at [530, 77] on div "This page is new and has not been published yet. Draft Quick preview Publish ch…" at bounding box center [681, 64] width 993 height 32
click at [557, 111] on p at bounding box center [700, 111] width 828 height 19
click at [83, 27] on html "Pantheon SA Home Documentation Analytics Code automation Design system data Des…" at bounding box center [593, 322] width 1186 height 644
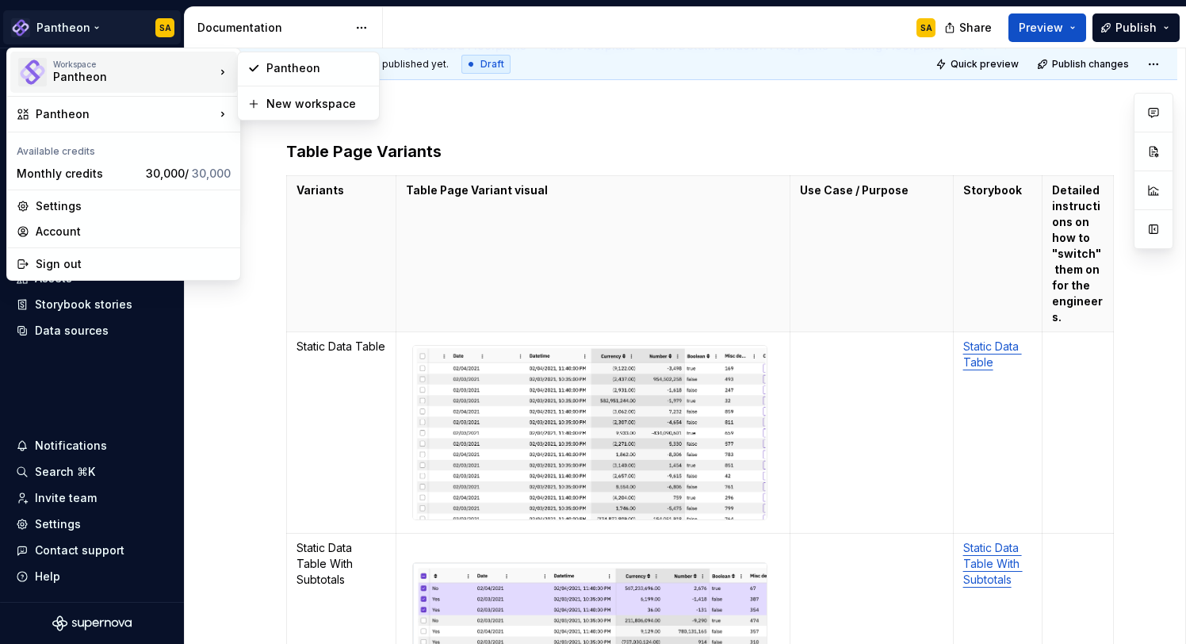
click at [470, 120] on html "Pantheon SA Home Documentation Analytics Code automation Design system data Des…" at bounding box center [593, 322] width 1186 height 644
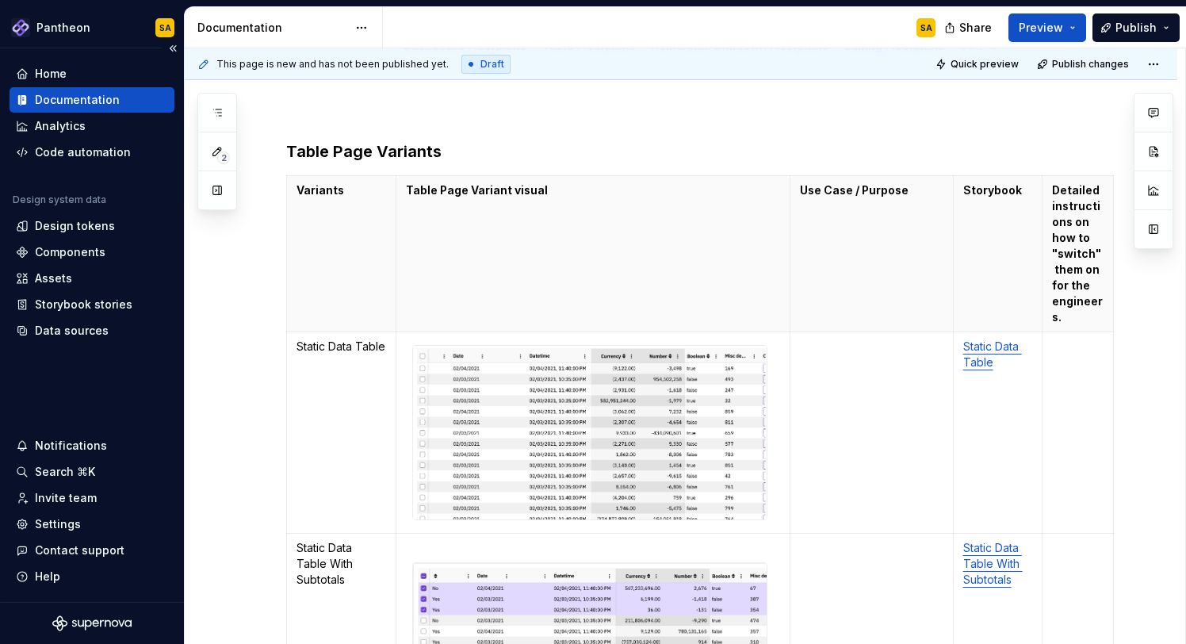
click at [163, 102] on div "Documentation" at bounding box center [92, 100] width 152 height 16
click at [174, 47] on button "Collapse sidebar" at bounding box center [173, 48] width 22 height 22
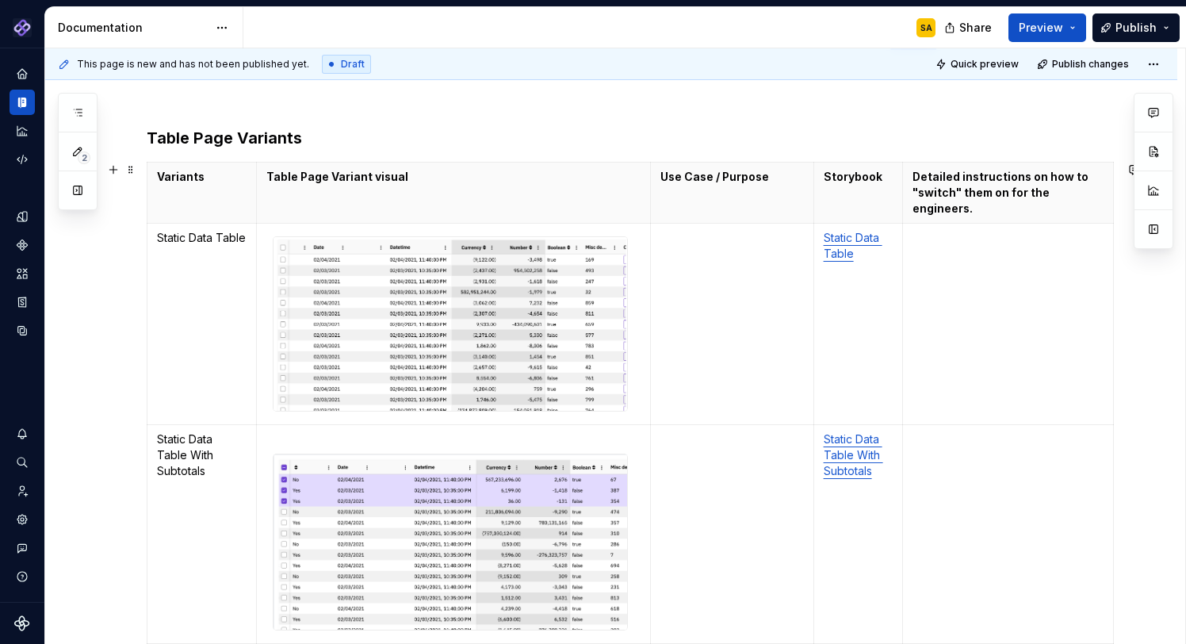
scroll to position [231, 0]
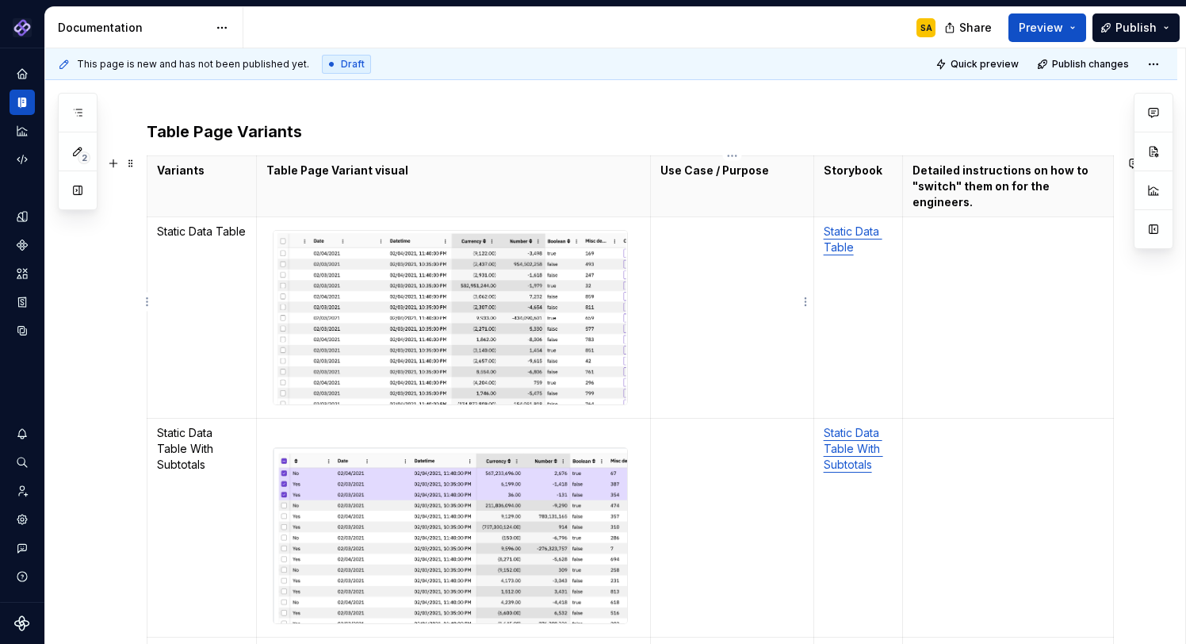
click at [725, 234] on td at bounding box center [732, 317] width 163 height 201
click at [674, 224] on p "To enrich screen reader interactions, please activate Accessibility in Grammarl…" at bounding box center [732, 232] width 144 height 16
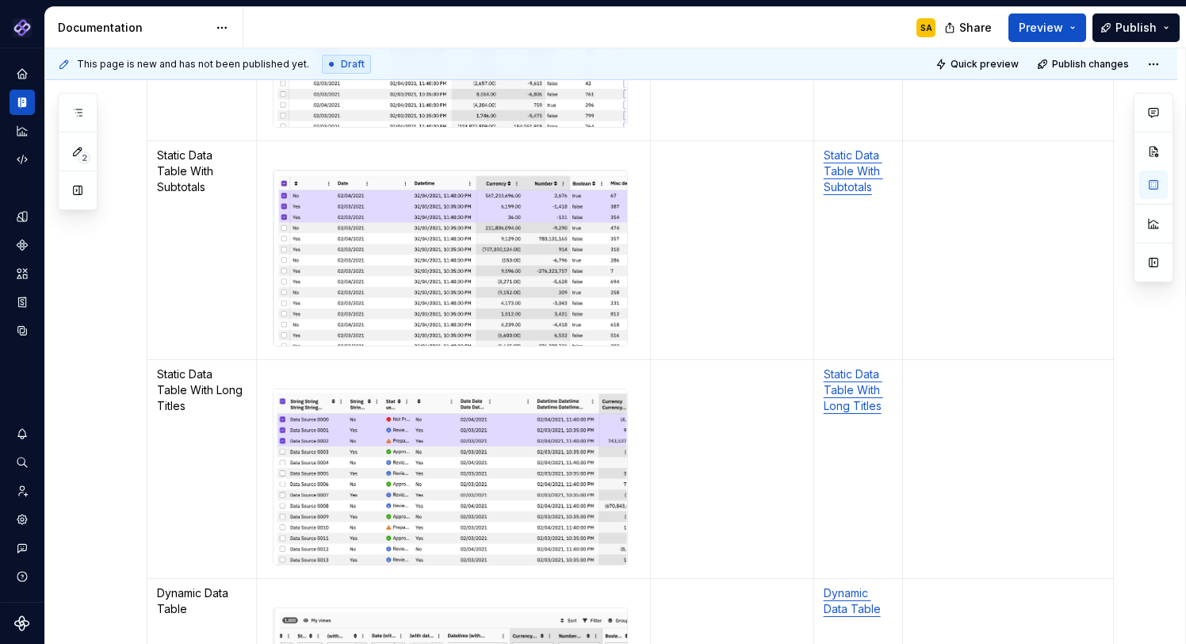
scroll to position [511, 0]
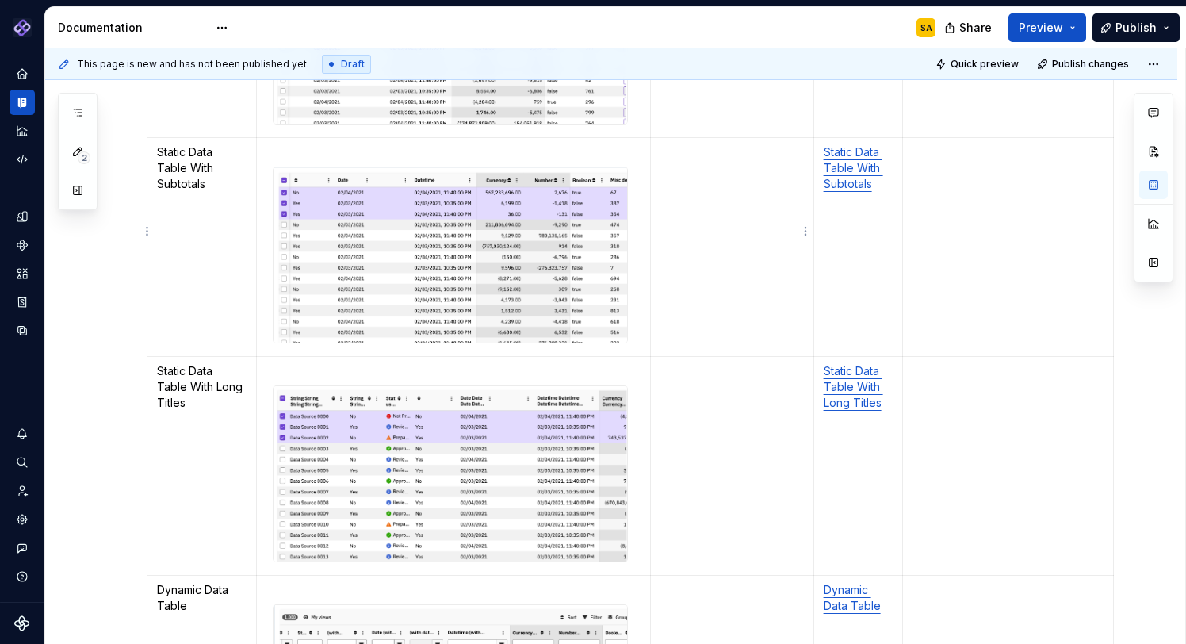
click at [679, 175] on td "To enrich screen reader interactions, please activate Accessibility in Grammarl…" at bounding box center [732, 247] width 163 height 220
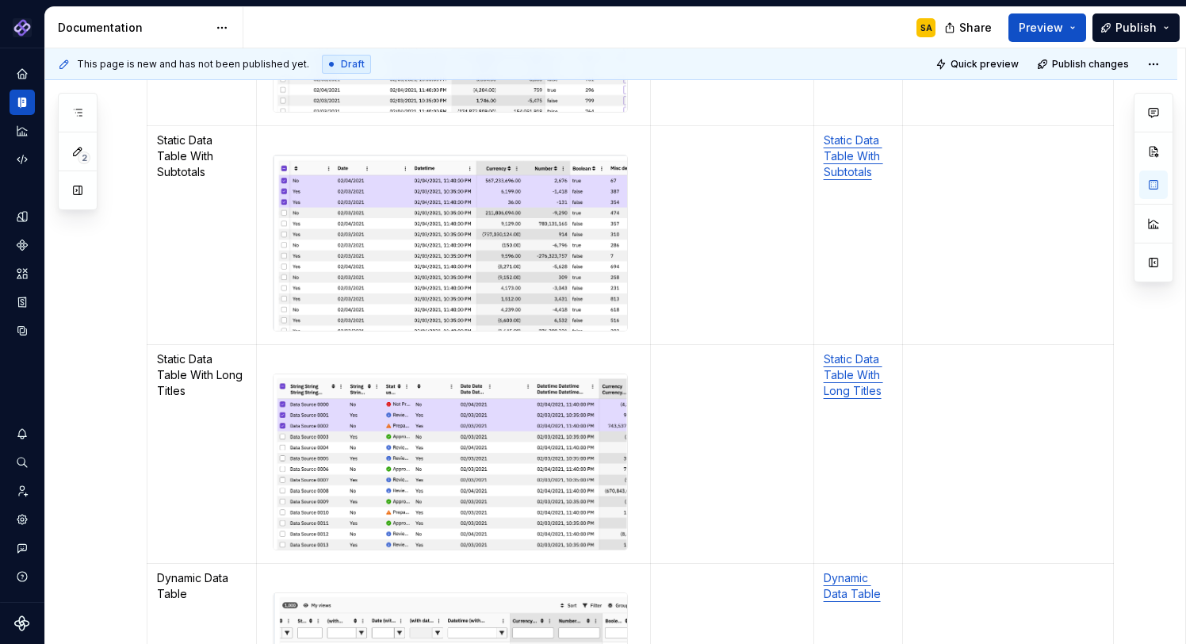
scroll to position [567, 0]
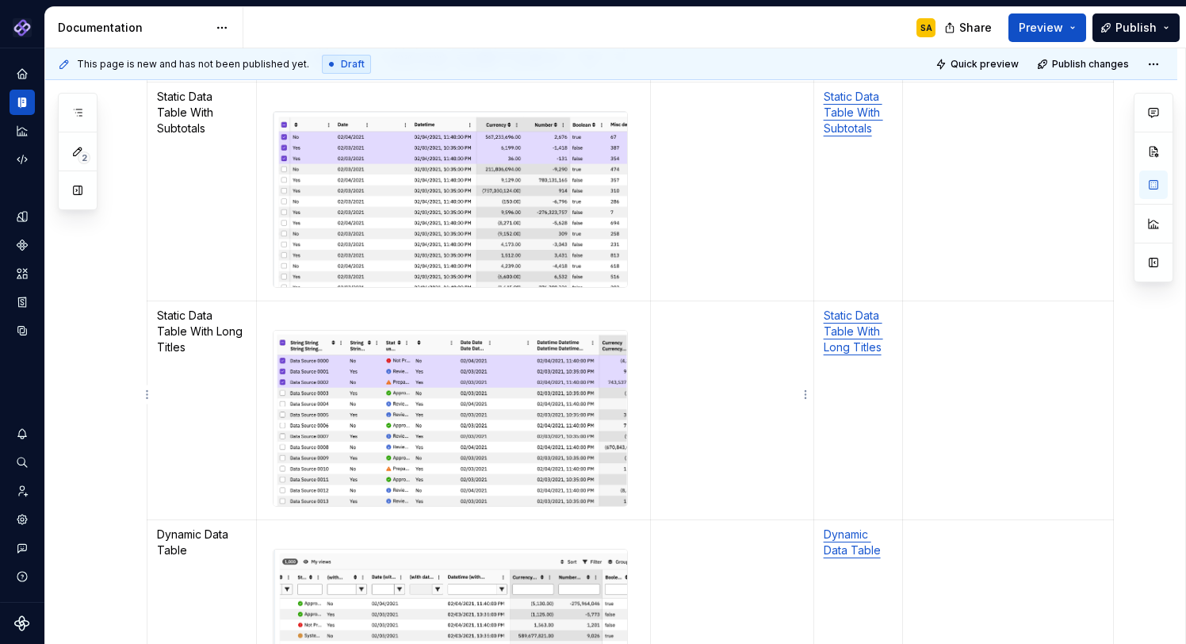
click at [677, 327] on td "To enrich screen reader interactions, please activate Accessibility in Grammarl…" at bounding box center [732, 410] width 163 height 218
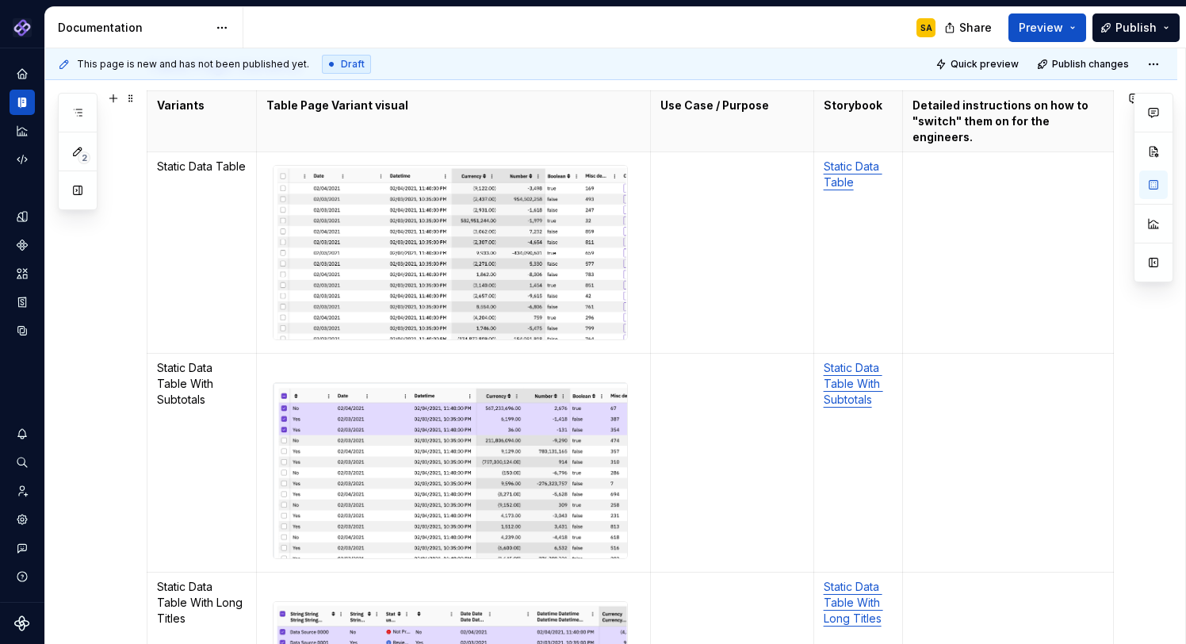
scroll to position [262, 0]
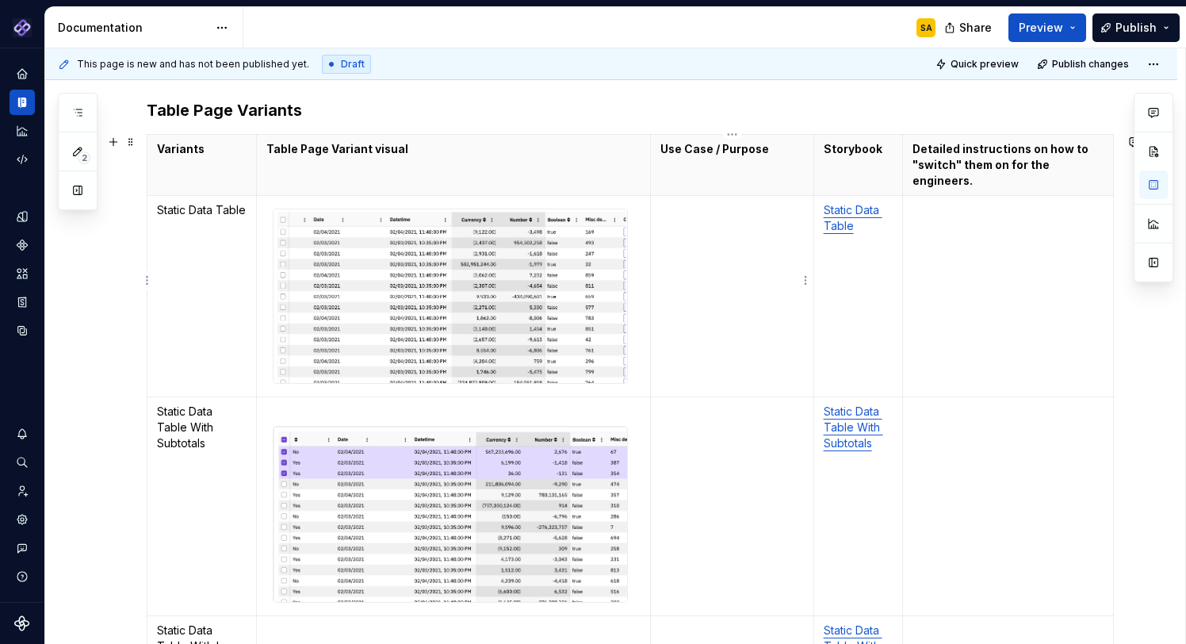
click at [680, 214] on td "To enrich screen reader interactions, please activate Accessibility in Grammarl…" at bounding box center [732, 296] width 163 height 201
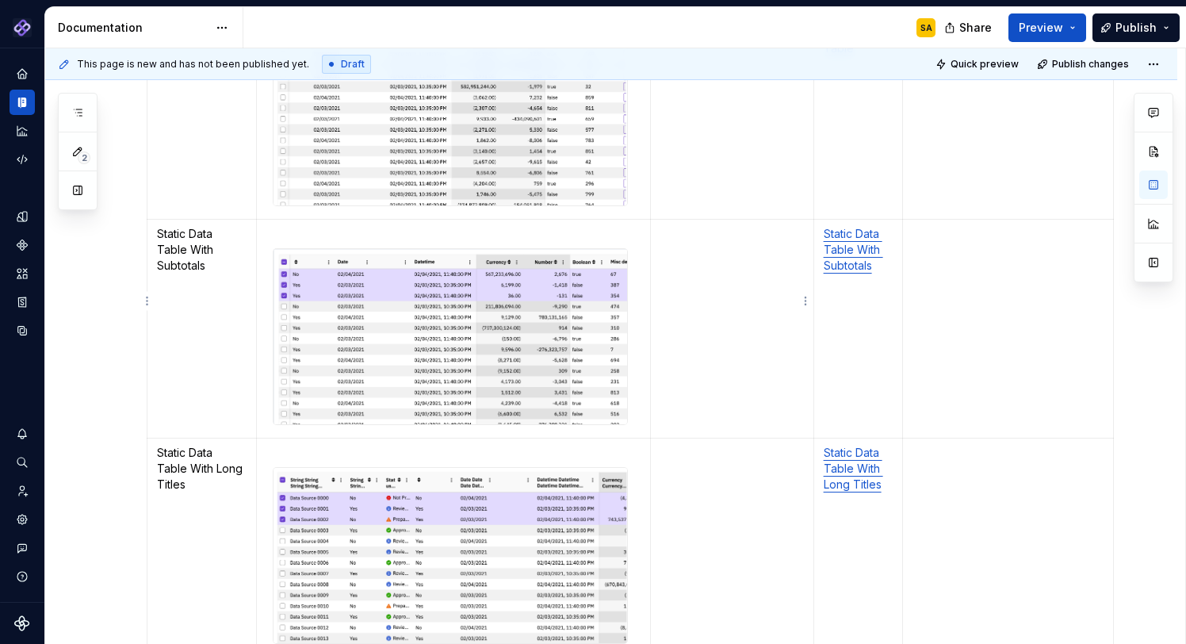
click at [664, 241] on td "To enrich screen reader interactions, please activate Accessibility in Grammarl…" at bounding box center [732, 329] width 163 height 220
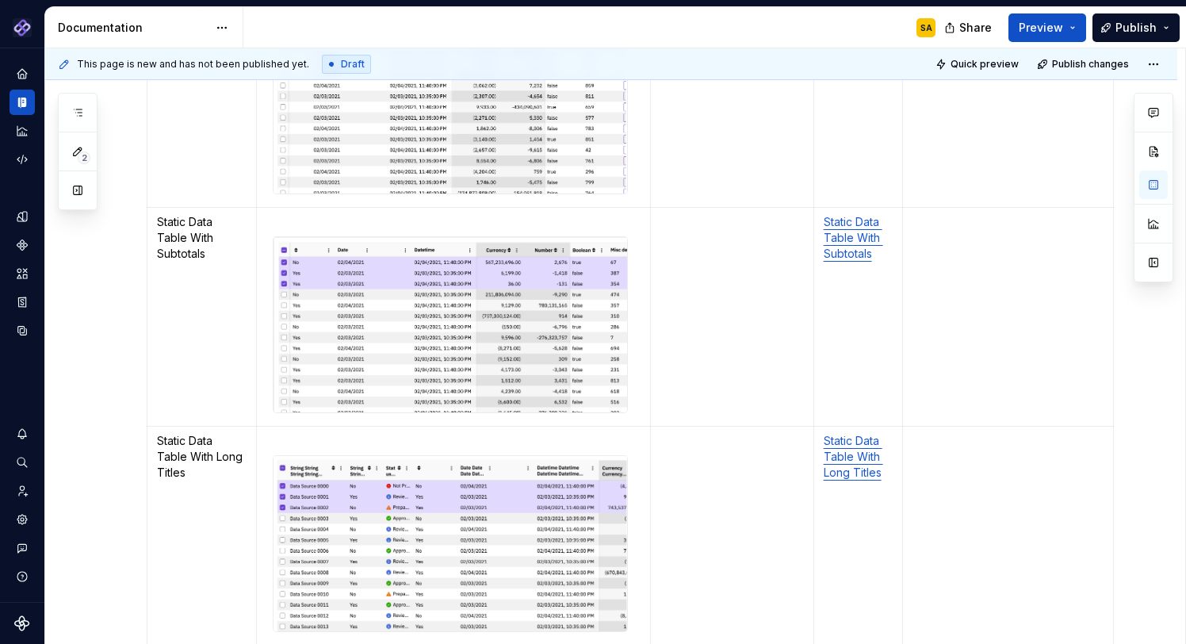
scroll to position [500, 0]
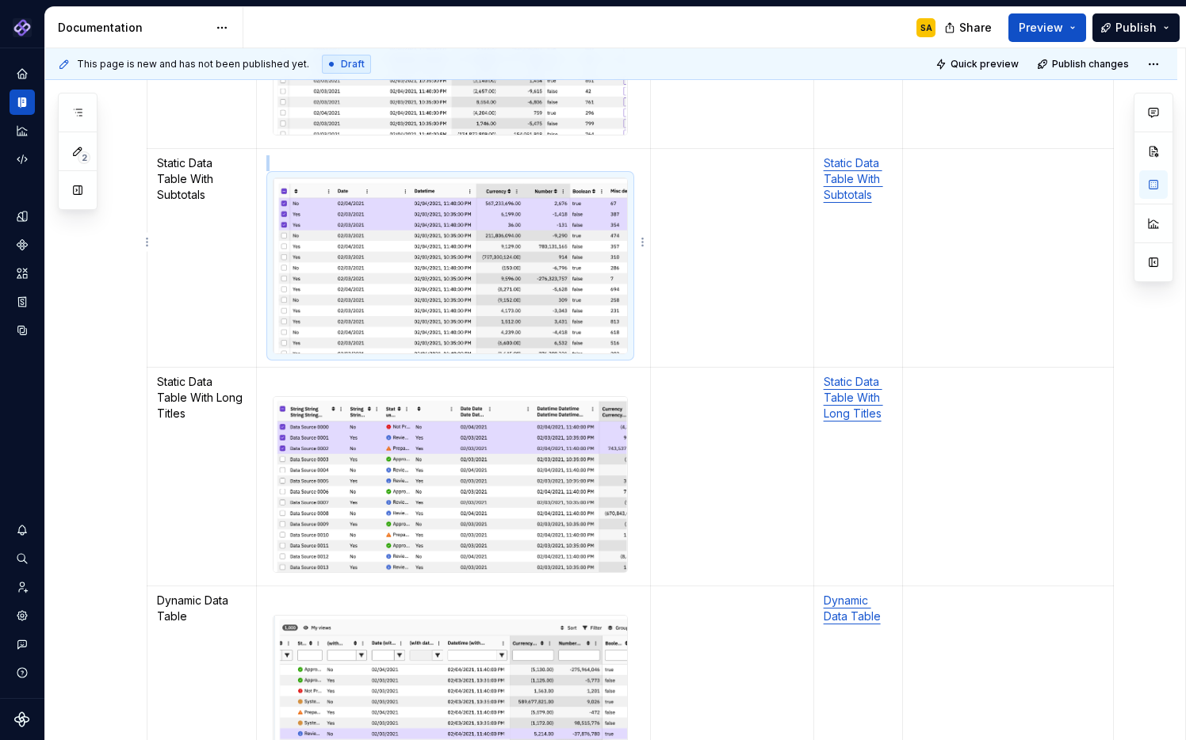
type textarea "*"
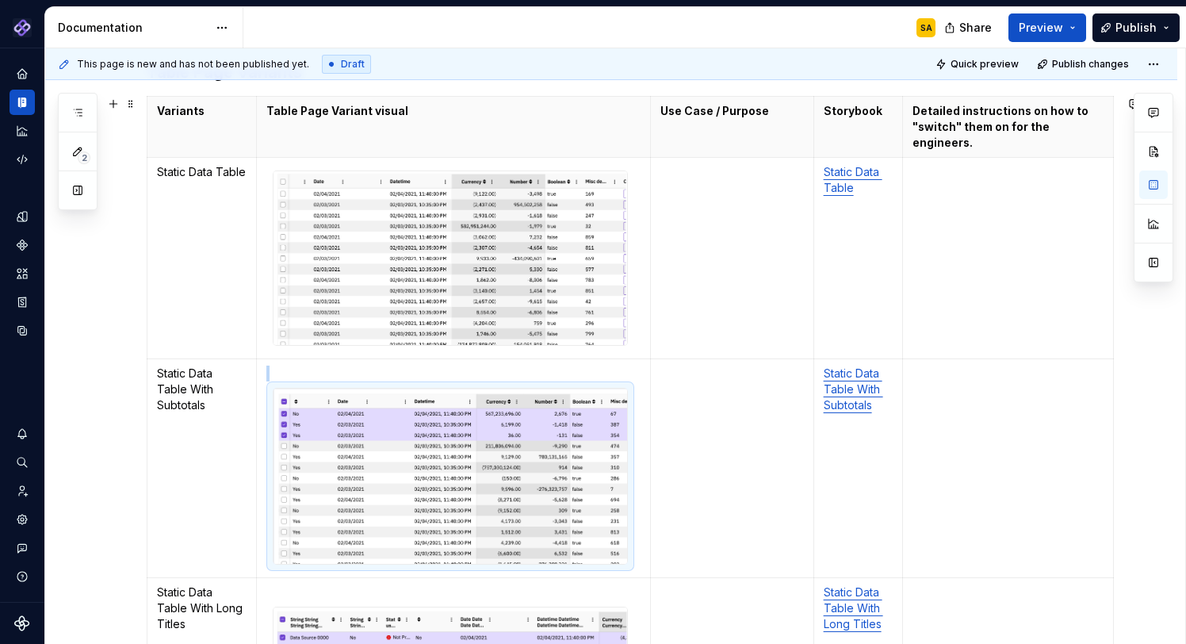
scroll to position [360, 0]
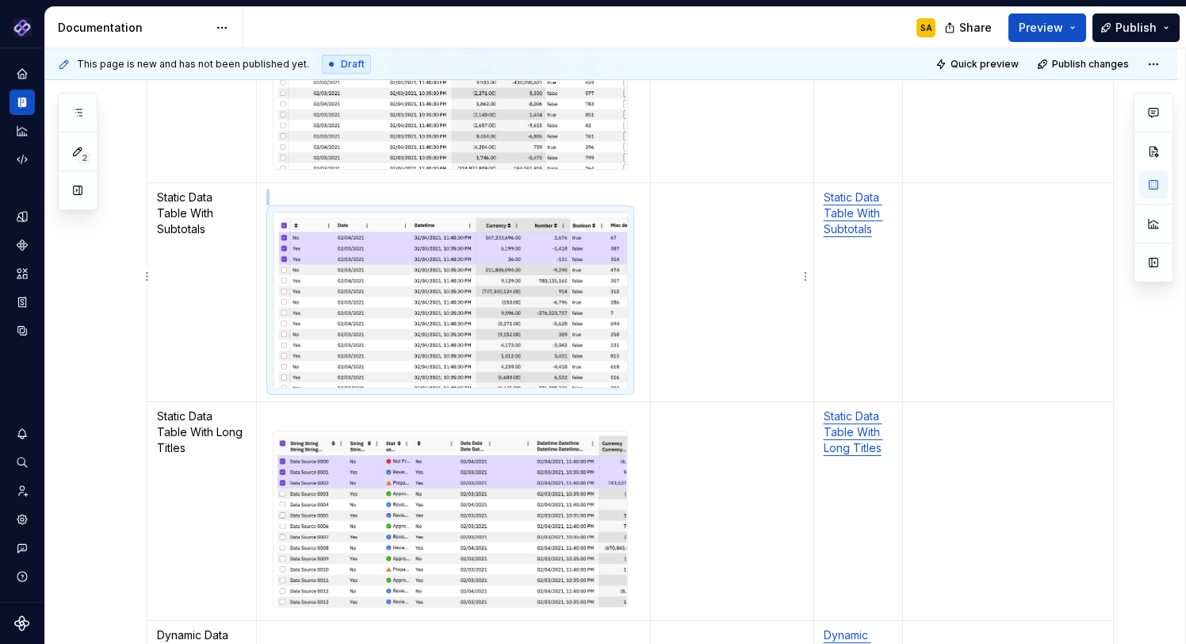
click at [692, 239] on td "To enrich screen reader interactions, please activate Accessibility in Grammarl…" at bounding box center [732, 292] width 163 height 220
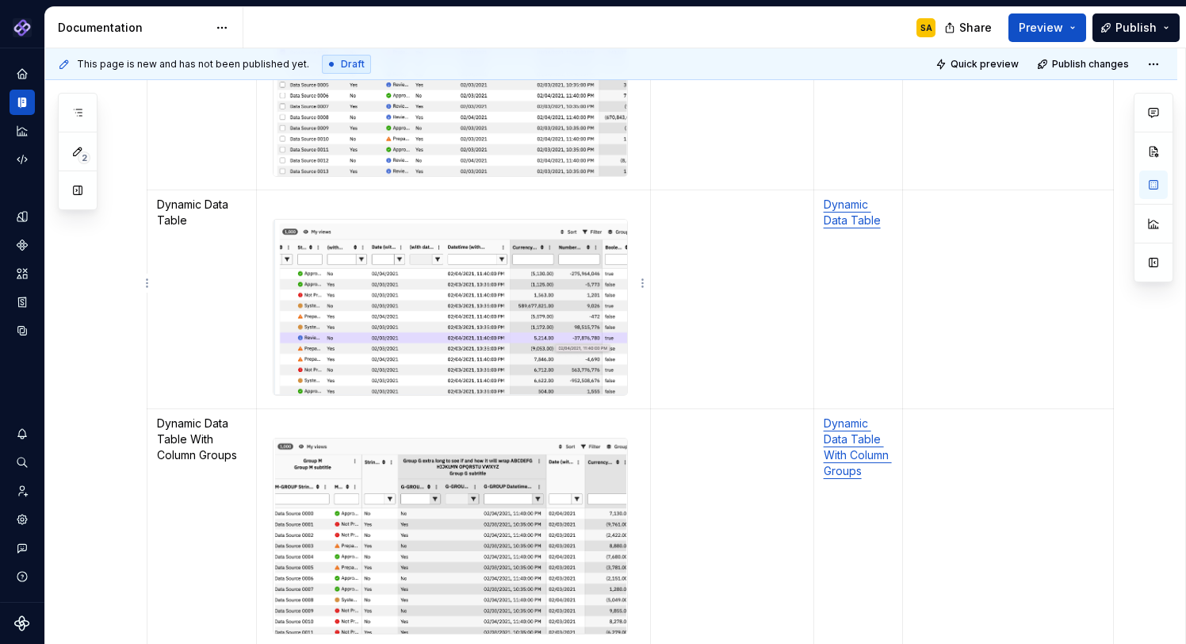
click at [686, 239] on td "To enrich screen reader interactions, please activate Accessibility in Grammarl…" at bounding box center [732, 298] width 163 height 219
click at [708, 144] on td "To enrich screen reader interactions, please activate Accessibility in Grammarl…" at bounding box center [732, 80] width 163 height 218
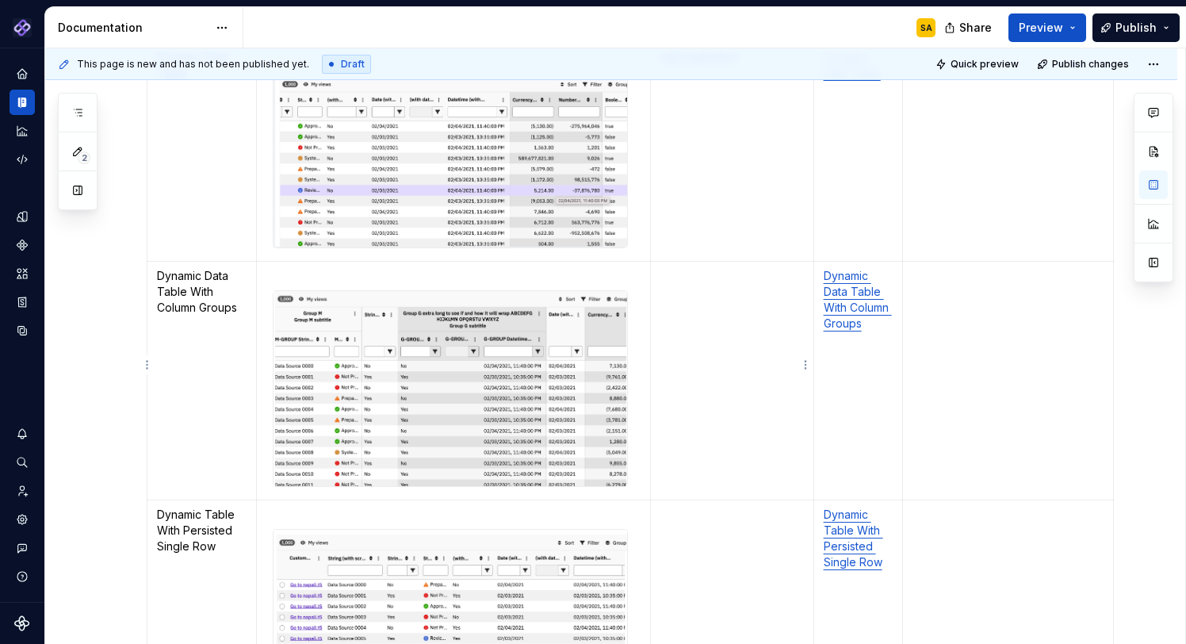
click at [695, 278] on td "To enrich screen reader interactions, please activate Accessibility in Grammarl…" at bounding box center [732, 380] width 163 height 239
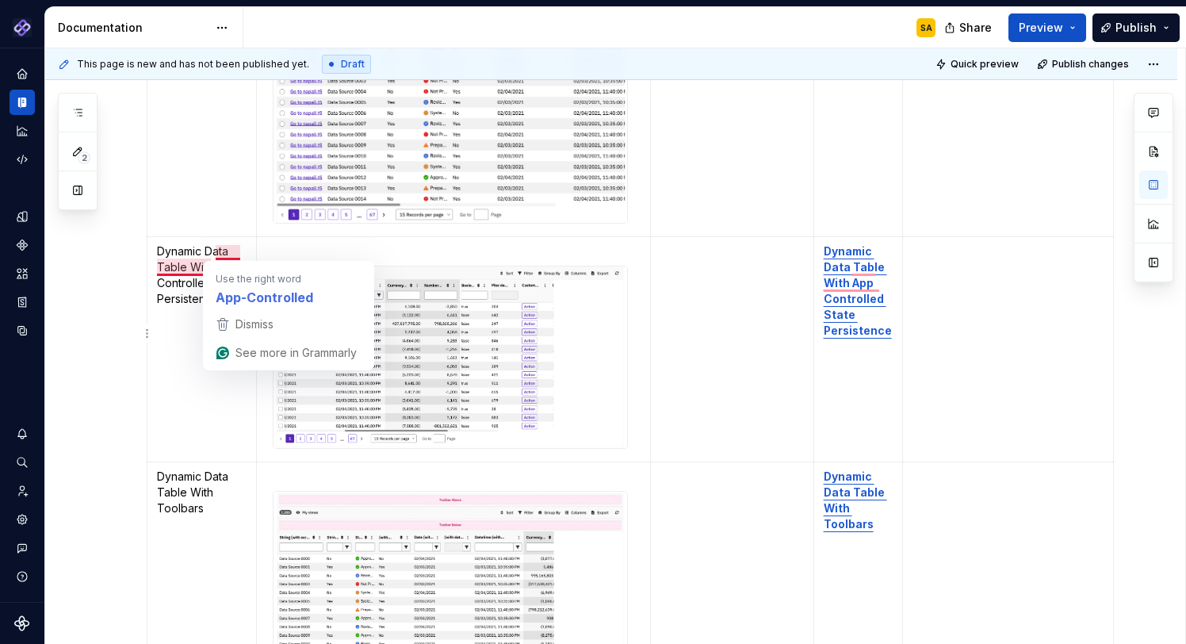
click at [170, 335] on td "Dynamic Data Table With App Controlled State Persistence" at bounding box center [201, 349] width 109 height 225
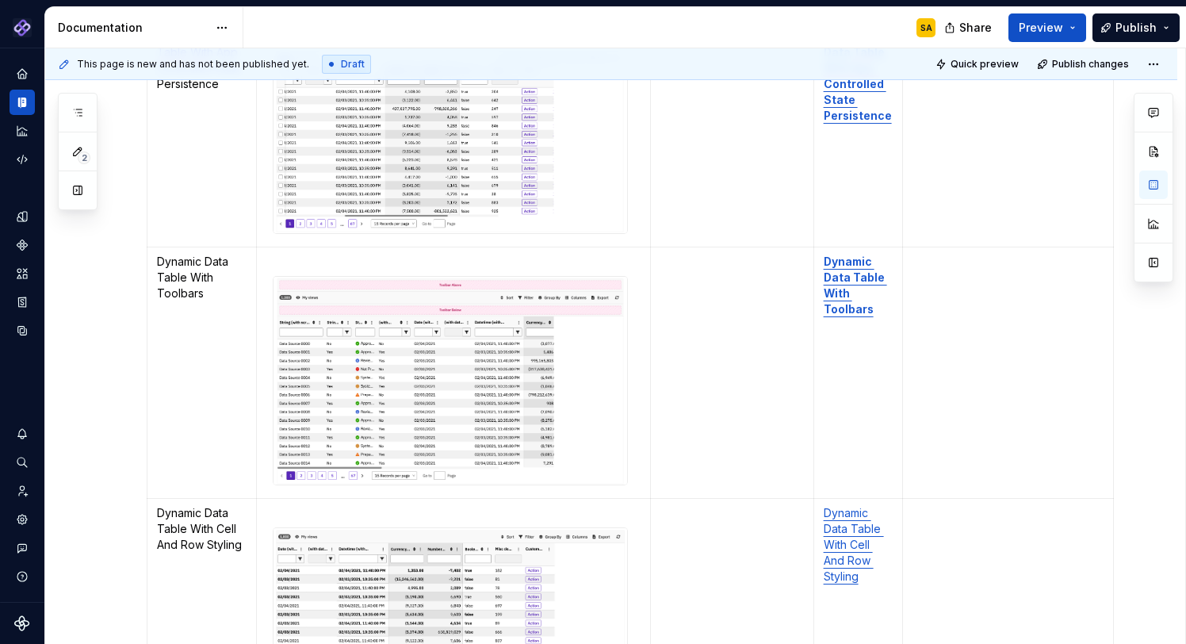
scroll to position [1643, 0]
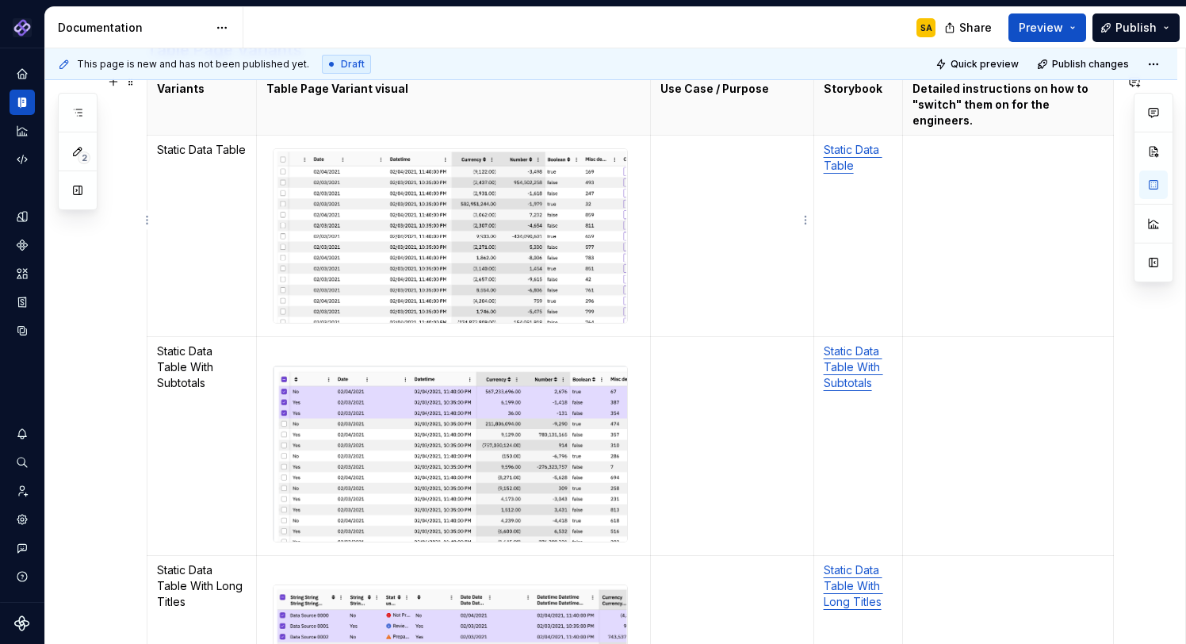
click at [680, 170] on td "To enrich screen reader interactions, please activate Accessibility in Grammarl…" at bounding box center [732, 236] width 163 height 201
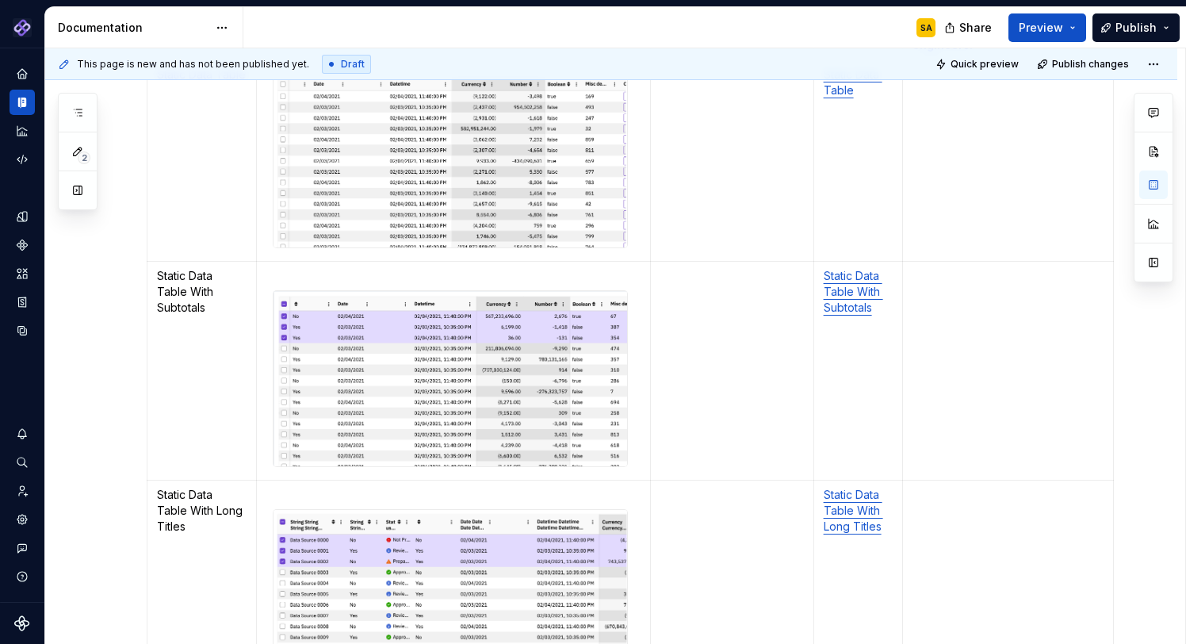
click at [677, 284] on td "To enrich screen reader interactions, please activate Accessibility in Grammarl…" at bounding box center [732, 371] width 163 height 220
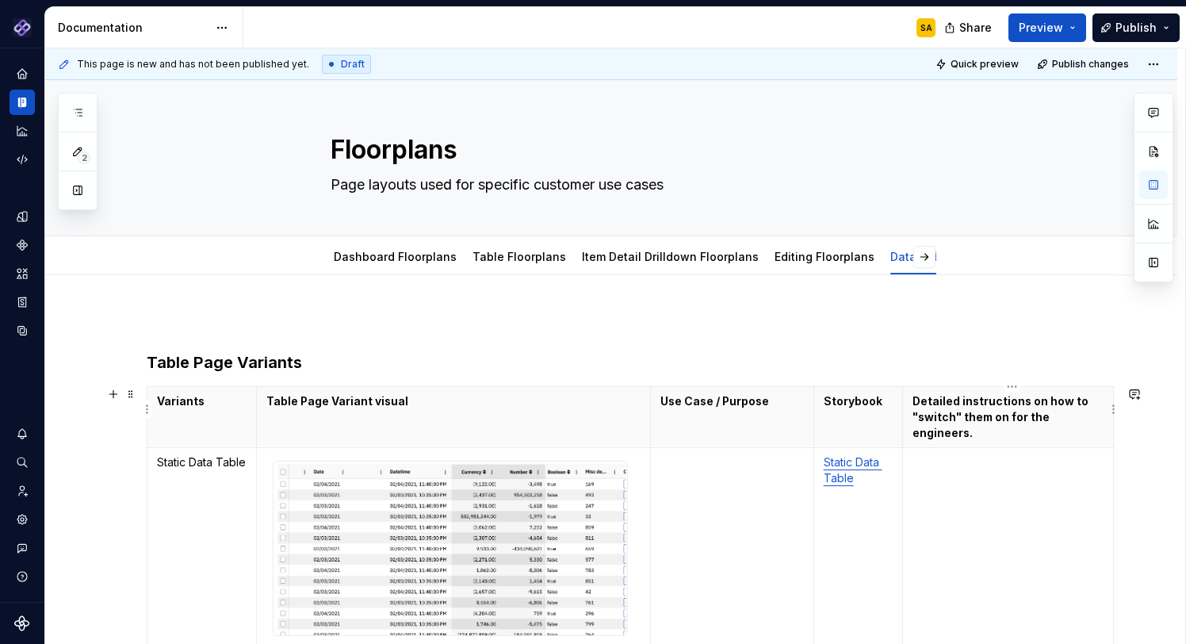
click at [929, 406] on p "Detailed instructions on how to "switch" them on for the engineers." at bounding box center [1008, 417] width 191 height 48
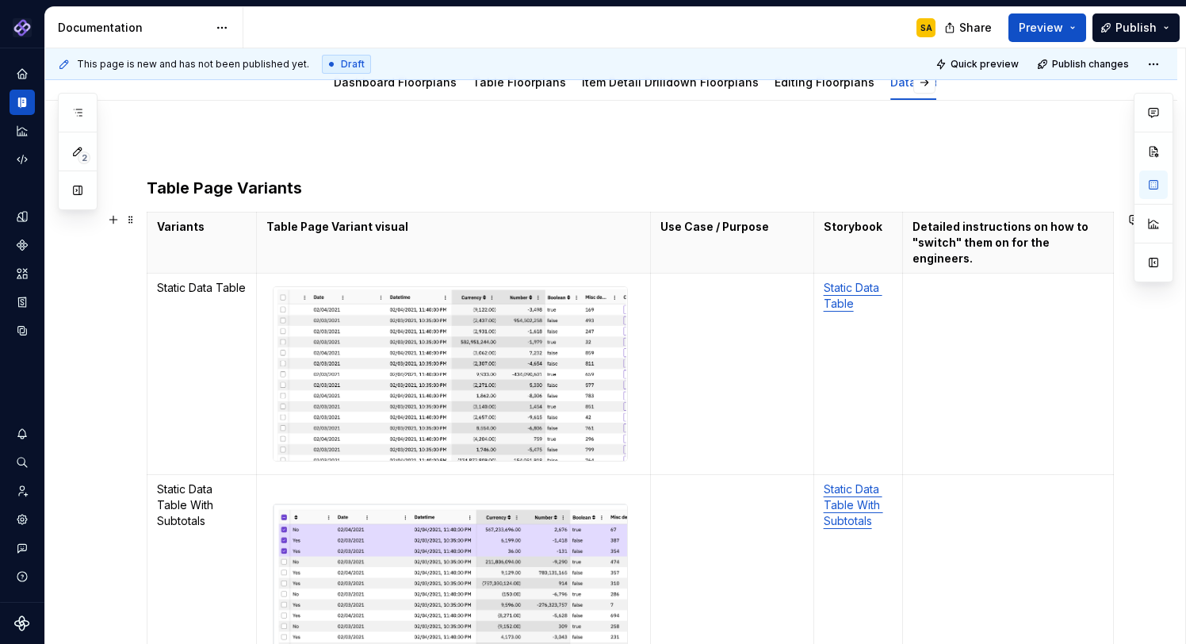
click at [948, 342] on td "To enrich screen reader interactions, please activate Accessibility in Grammarl…" at bounding box center [1008, 374] width 211 height 201
click at [931, 285] on td "To enrich screen reader interactions, please activate Accessibility in Grammarl…" at bounding box center [1008, 374] width 211 height 201
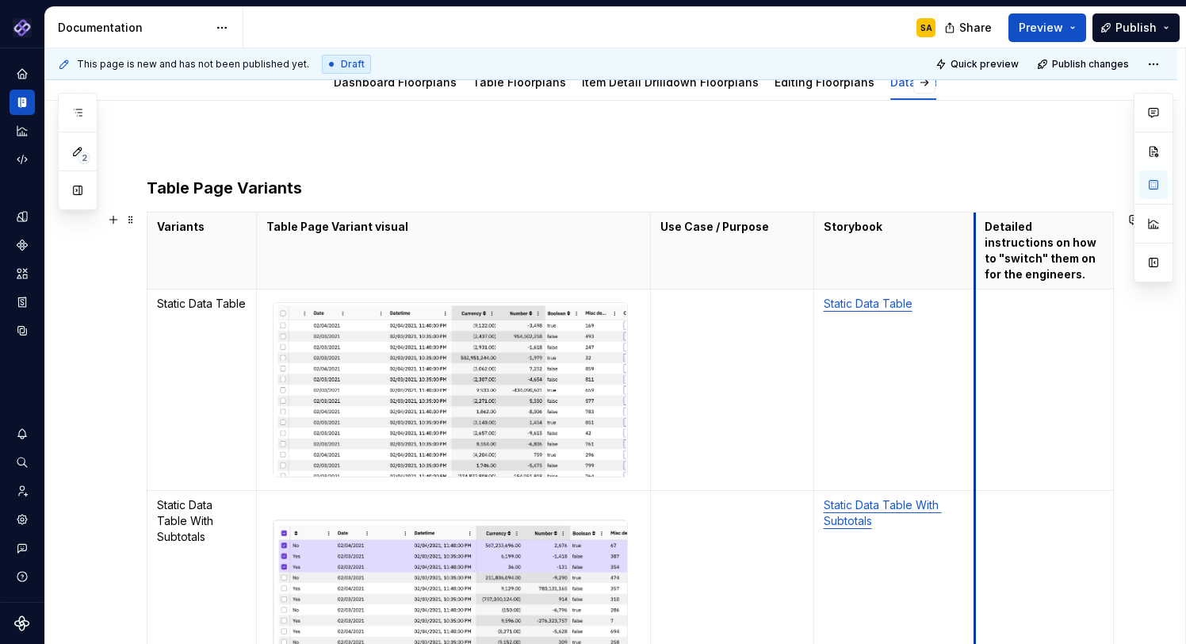
drag, startPoint x: 902, startPoint y: 224, endPoint x: 974, endPoint y: 220, distance: 72.3
click at [834, 318] on td "Static Data Table" at bounding box center [894, 389] width 162 height 201
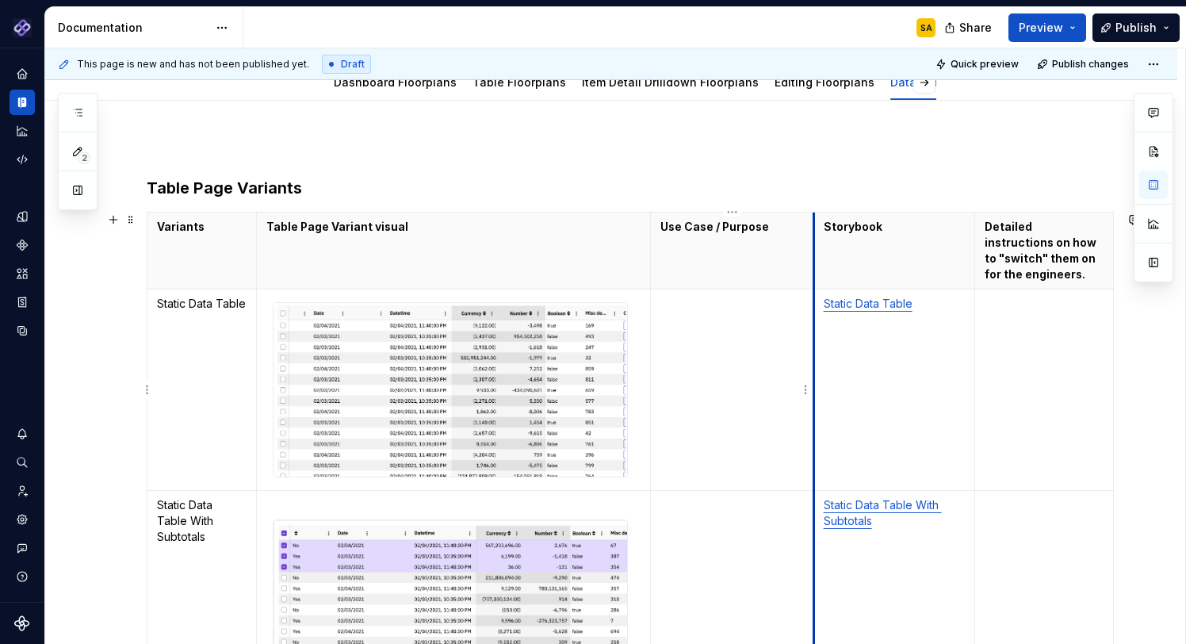
click at [706, 305] on p "To enrich screen reader interactions, please activate Accessibility in Grammarl…" at bounding box center [732, 304] width 144 height 16
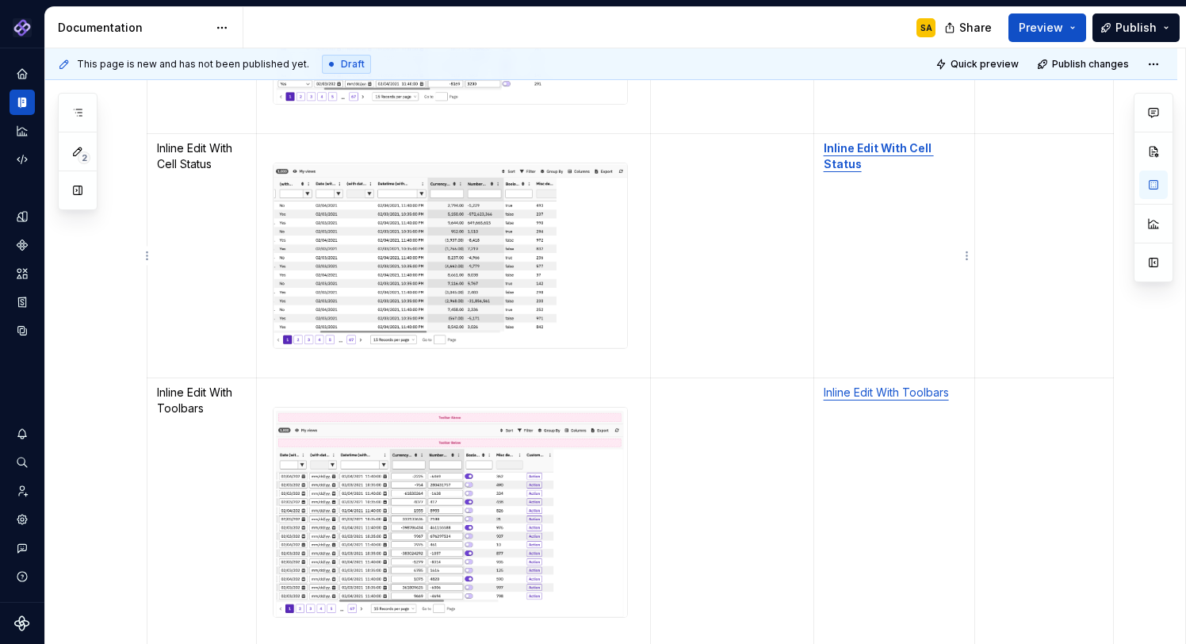
click at [875, 147] on strong "Inline Edit With Cell Status" at bounding box center [879, 155] width 110 height 29
click at [978, 115] on button "button" at bounding box center [989, 116] width 22 height 22
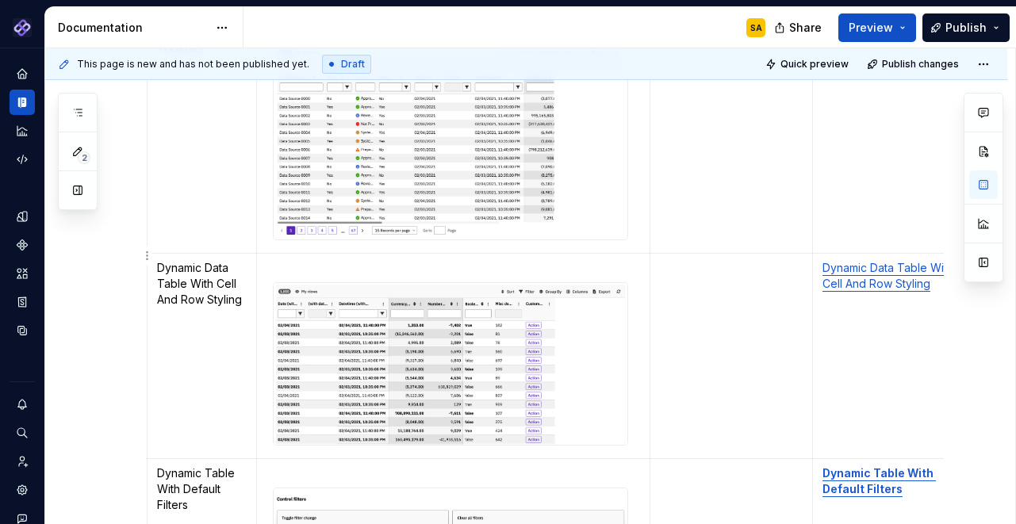
type textarea "*"
